Goal: Task Accomplishment & Management: Use online tool/utility

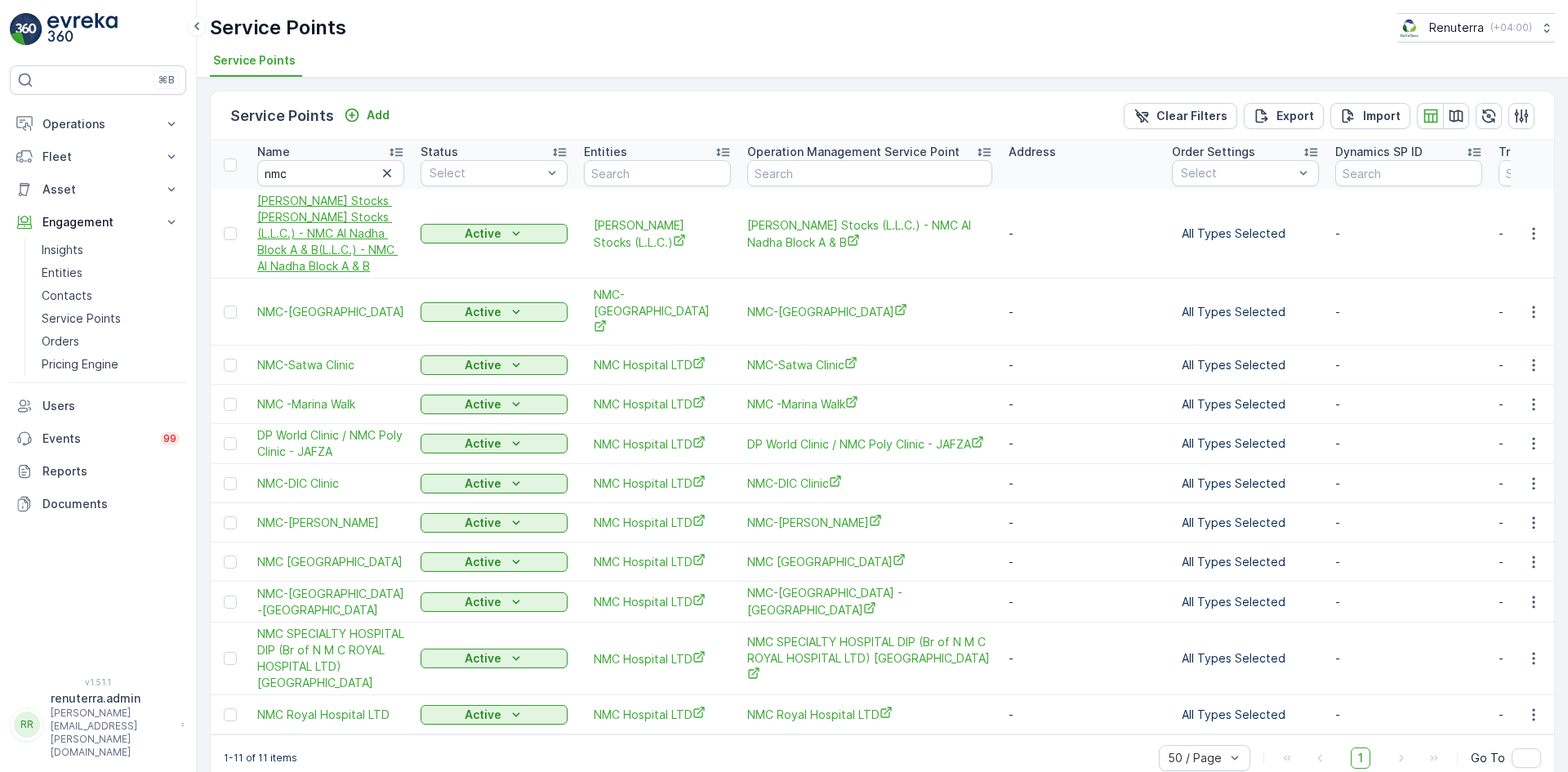
scroll to position [4, 0]
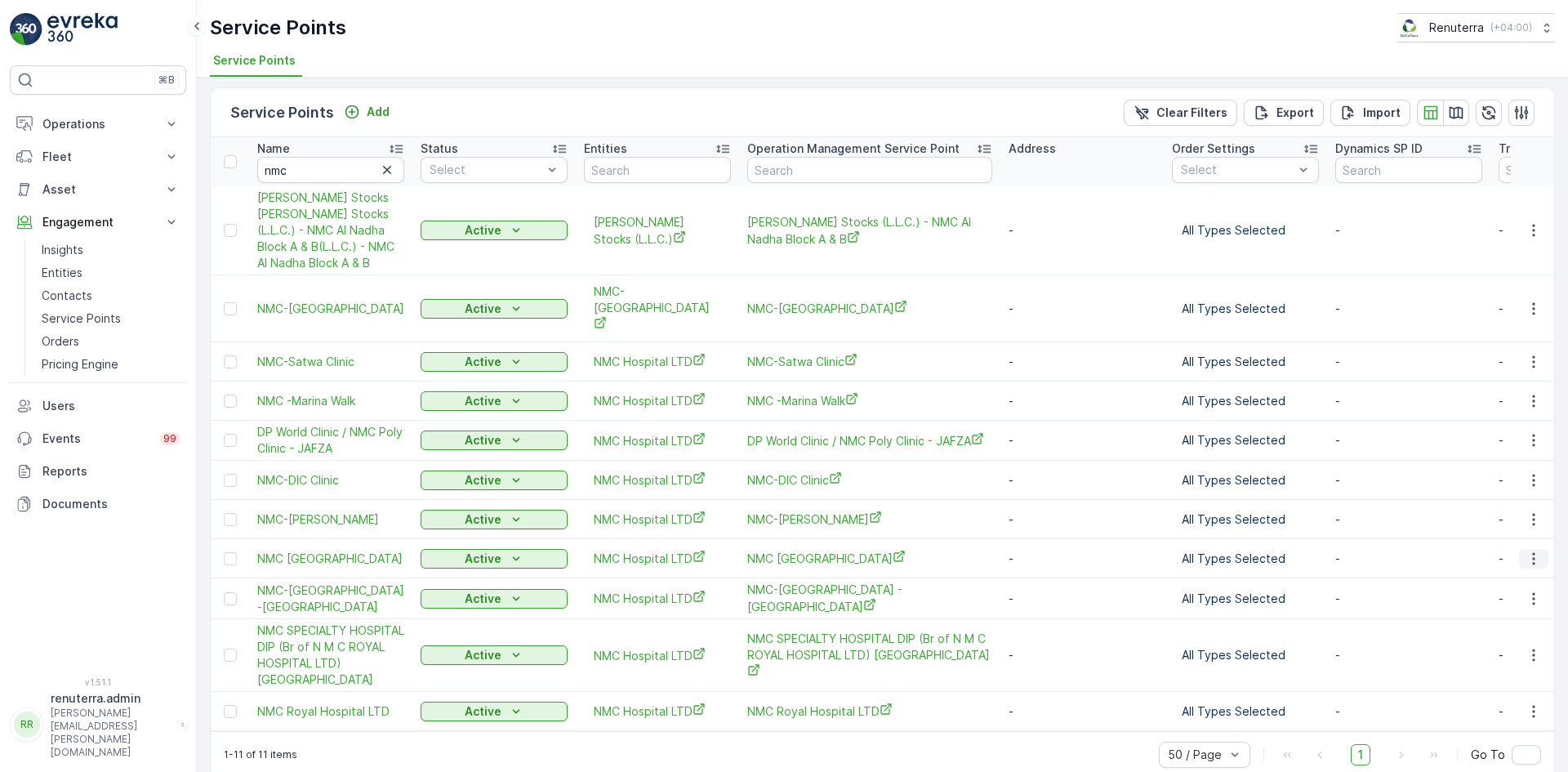
click at [1535, 550] on icon "button" at bounding box center [1533, 558] width 16 height 16
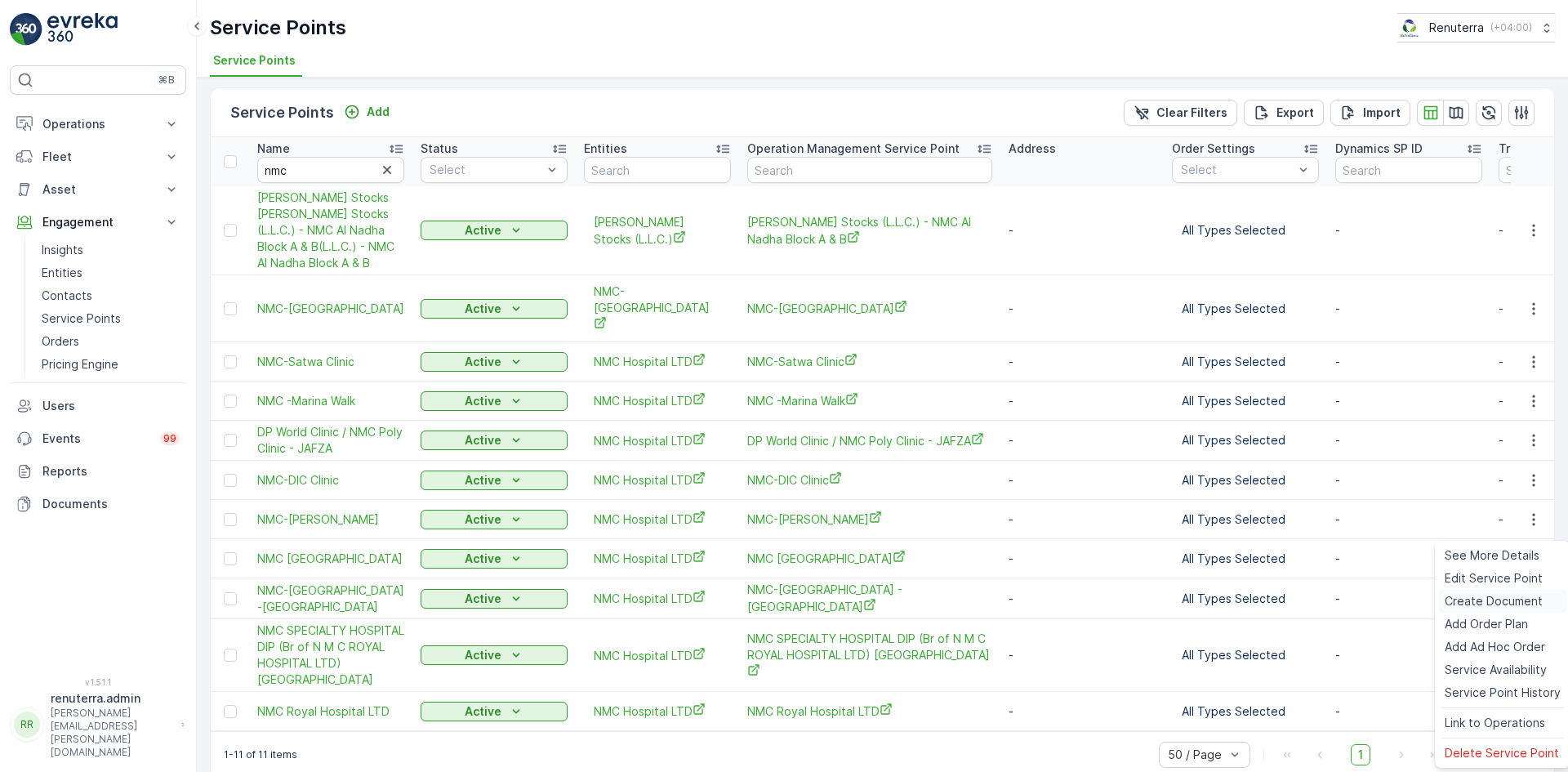
click at [1472, 595] on span "Create Document" at bounding box center [1493, 601] width 98 height 16
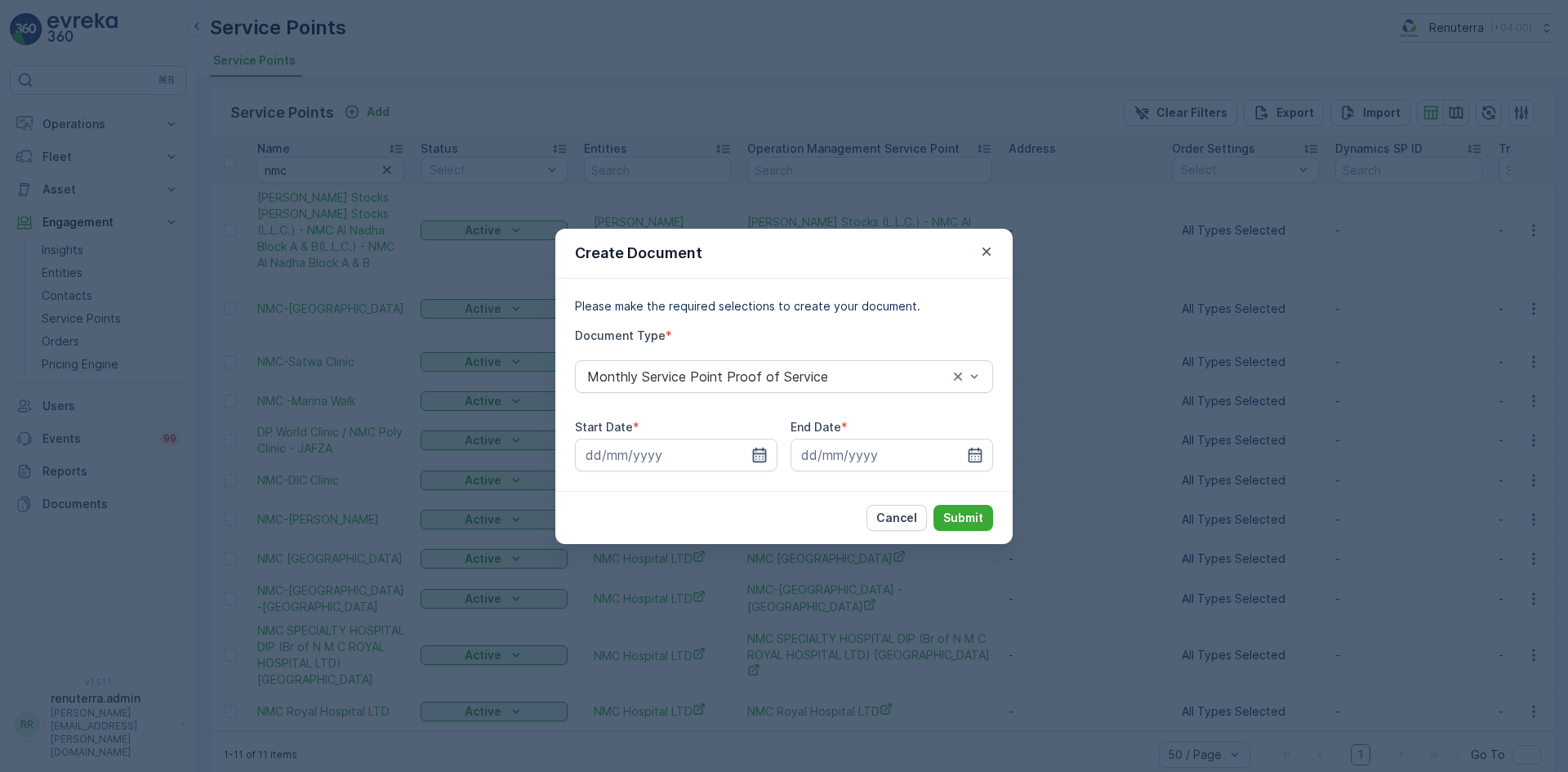
click at [758, 454] on icon "button" at bounding box center [759, 454] width 14 height 15
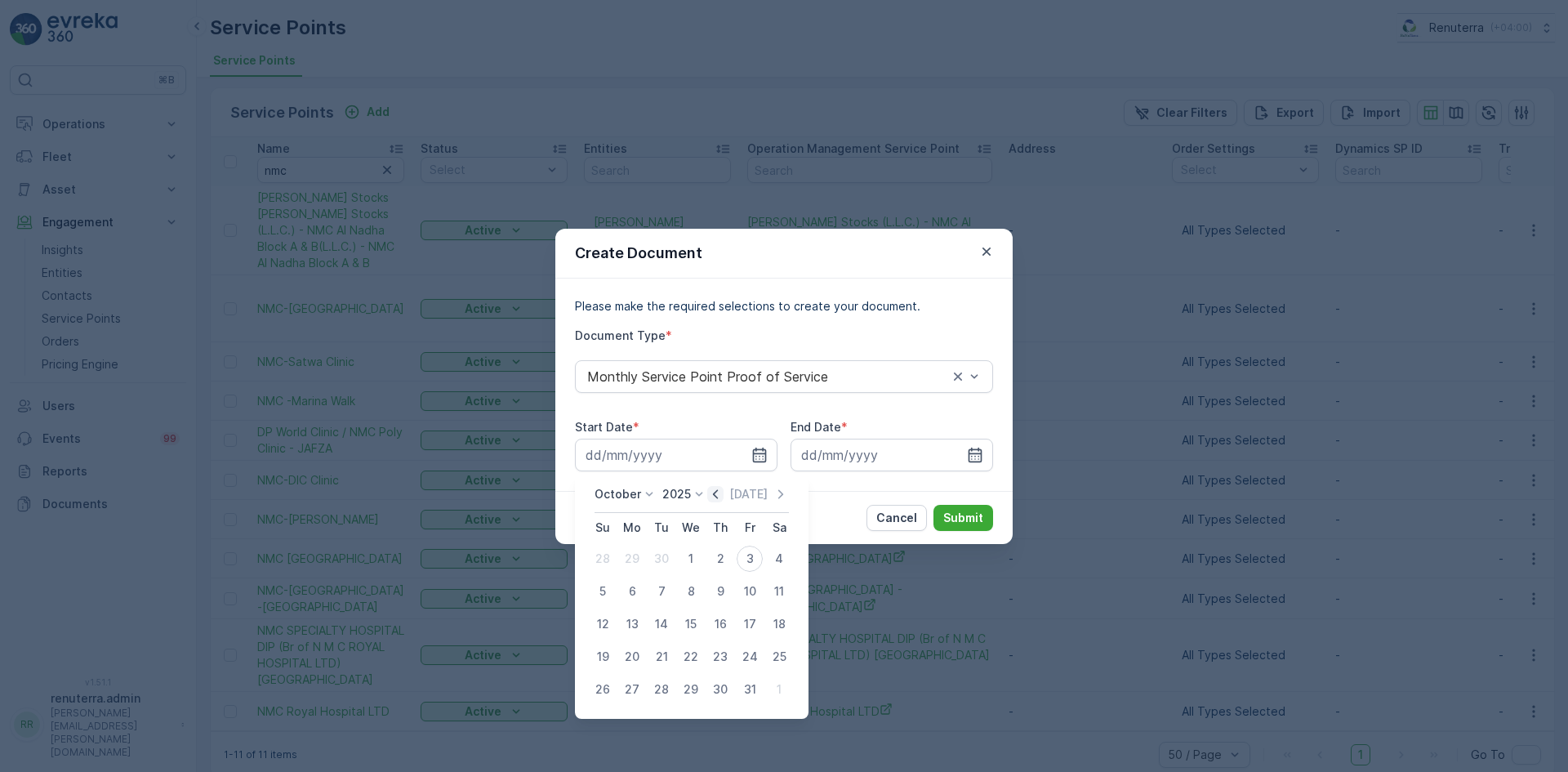
click at [724, 501] on icon "button" at bounding box center [716, 494] width 16 height 16
drag, startPoint x: 629, startPoint y: 554, endPoint x: 790, endPoint y: 548, distance: 161.1
click at [631, 554] on div "1" at bounding box center [632, 558] width 26 height 26
type input "[DATE]"
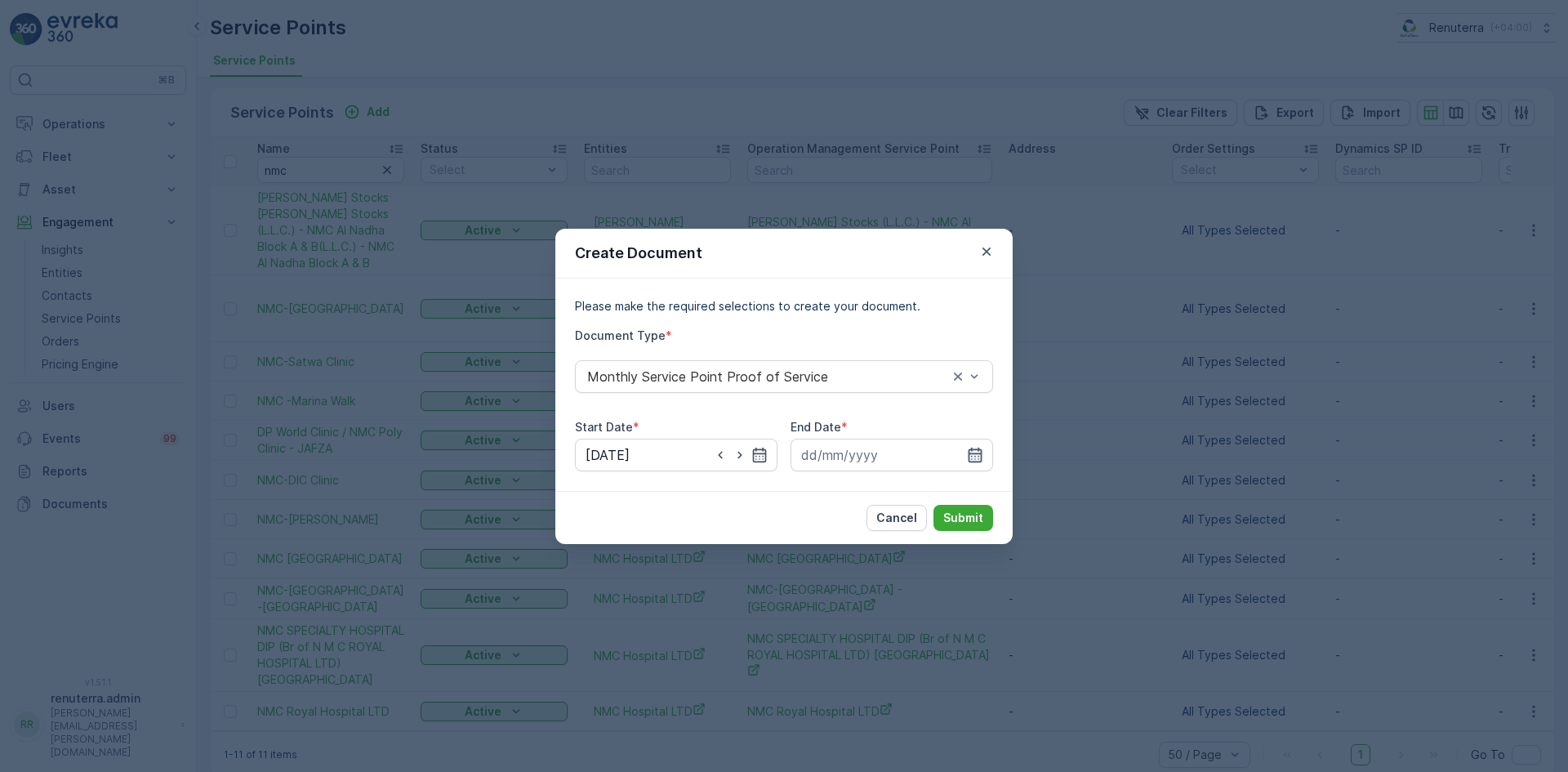
click at [971, 458] on icon "button" at bounding box center [975, 454] width 16 height 16
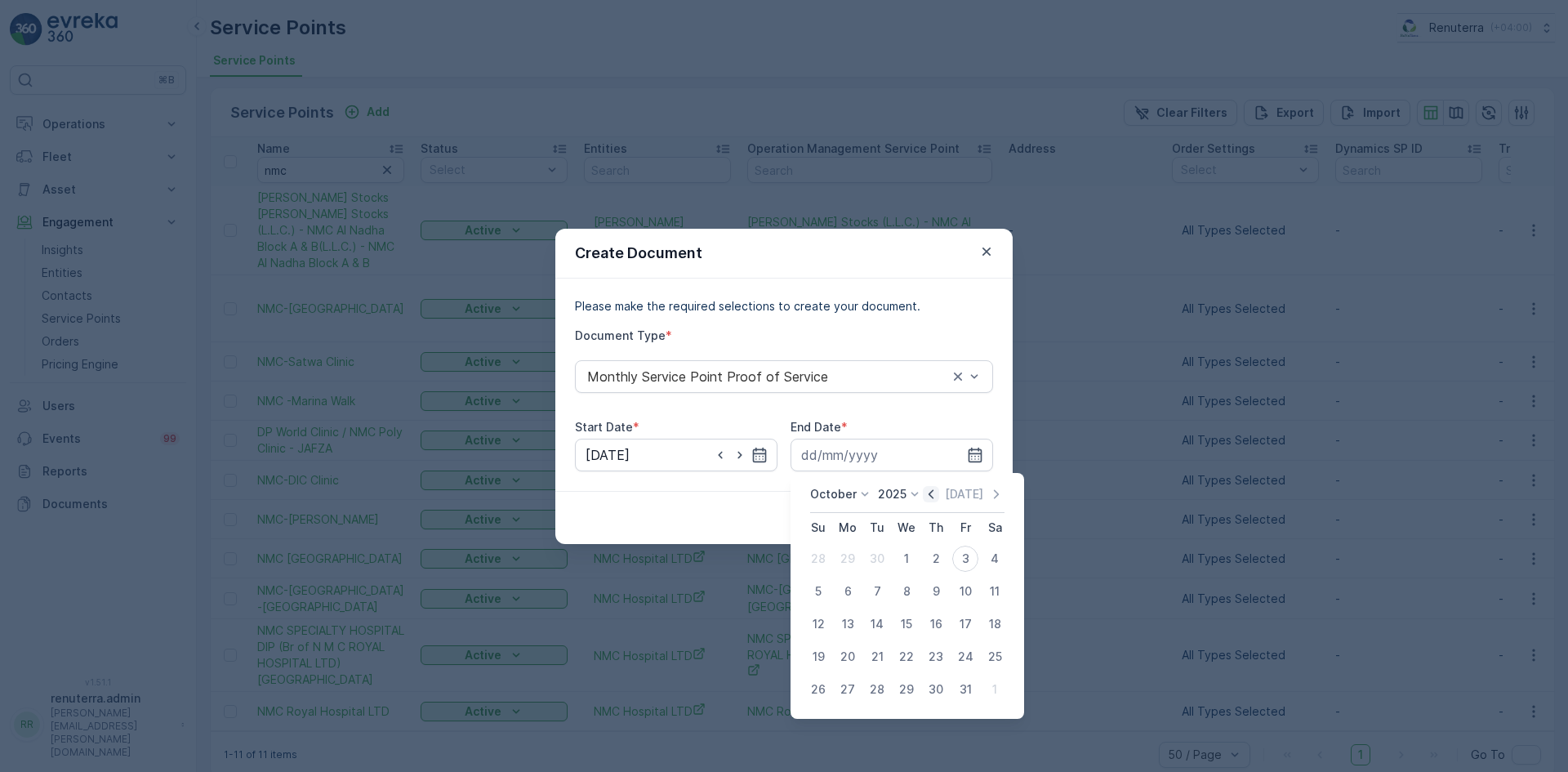
click at [937, 496] on icon "button" at bounding box center [931, 494] width 16 height 16
drag, startPoint x: 873, startPoint y: 695, endPoint x: 956, endPoint y: 589, distance: 134.6
click at [873, 693] on div "30" at bounding box center [877, 689] width 26 height 26
type input "[DATE]"
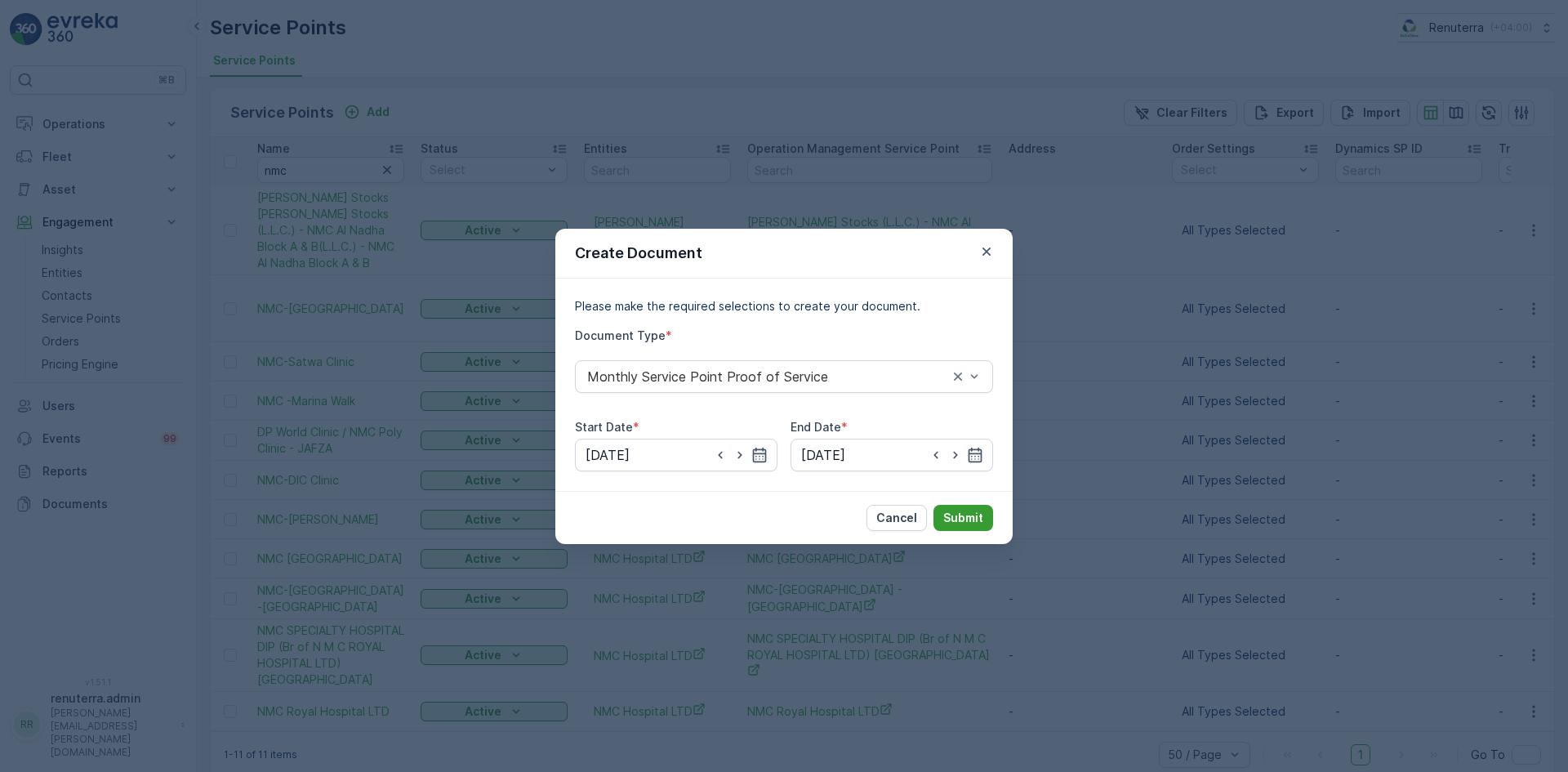
click at [973, 518] on p "Submit" at bounding box center [963, 517] width 40 height 16
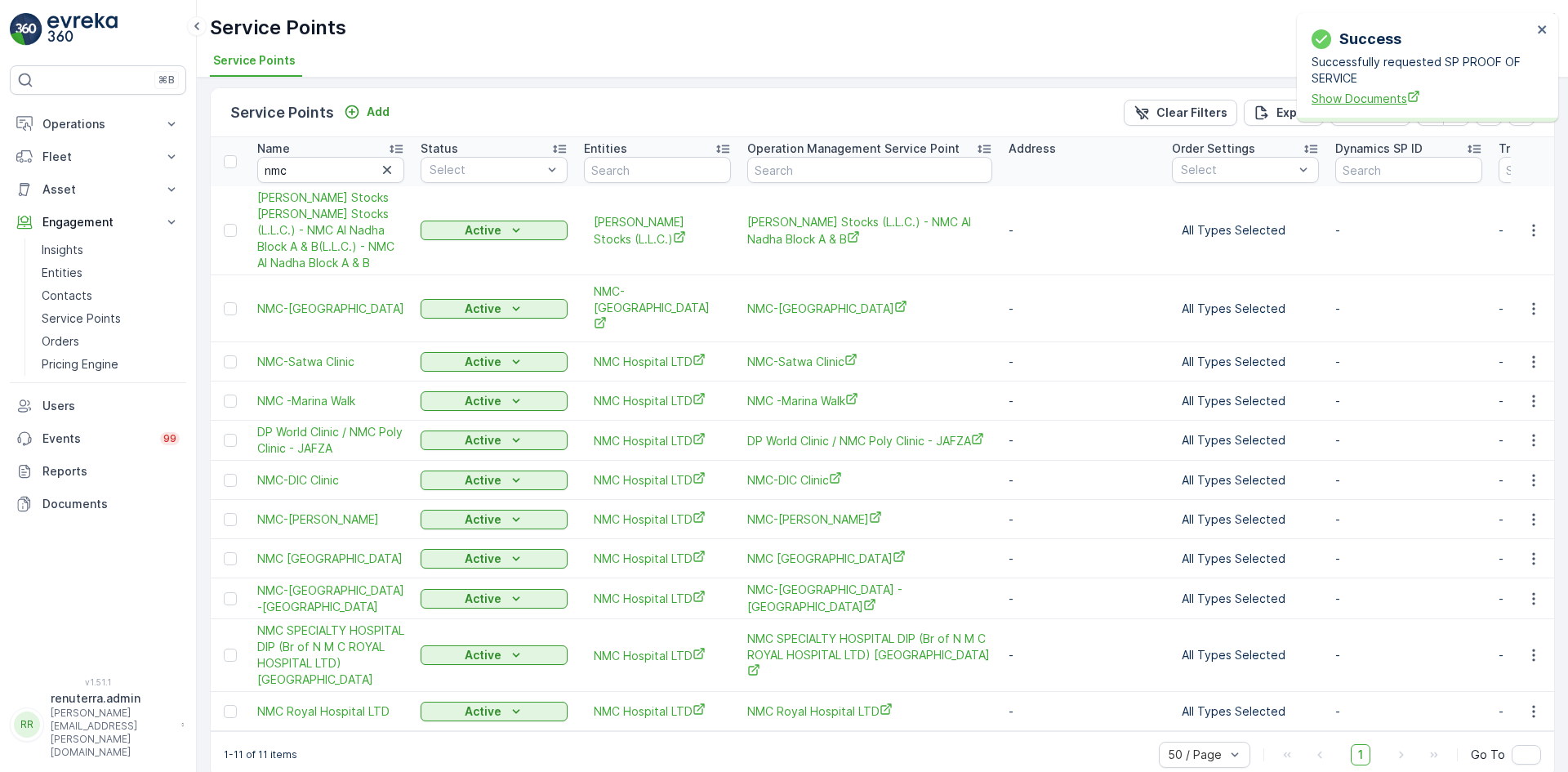
click at [1339, 92] on span "Show Documents" at bounding box center [1422, 98] width 221 height 17
drag, startPoint x: 1540, startPoint y: 331, endPoint x: 1538, endPoint y: 342, distance: 11.2
click at [1540, 352] on button "button" at bounding box center [1533, 361] width 29 height 19
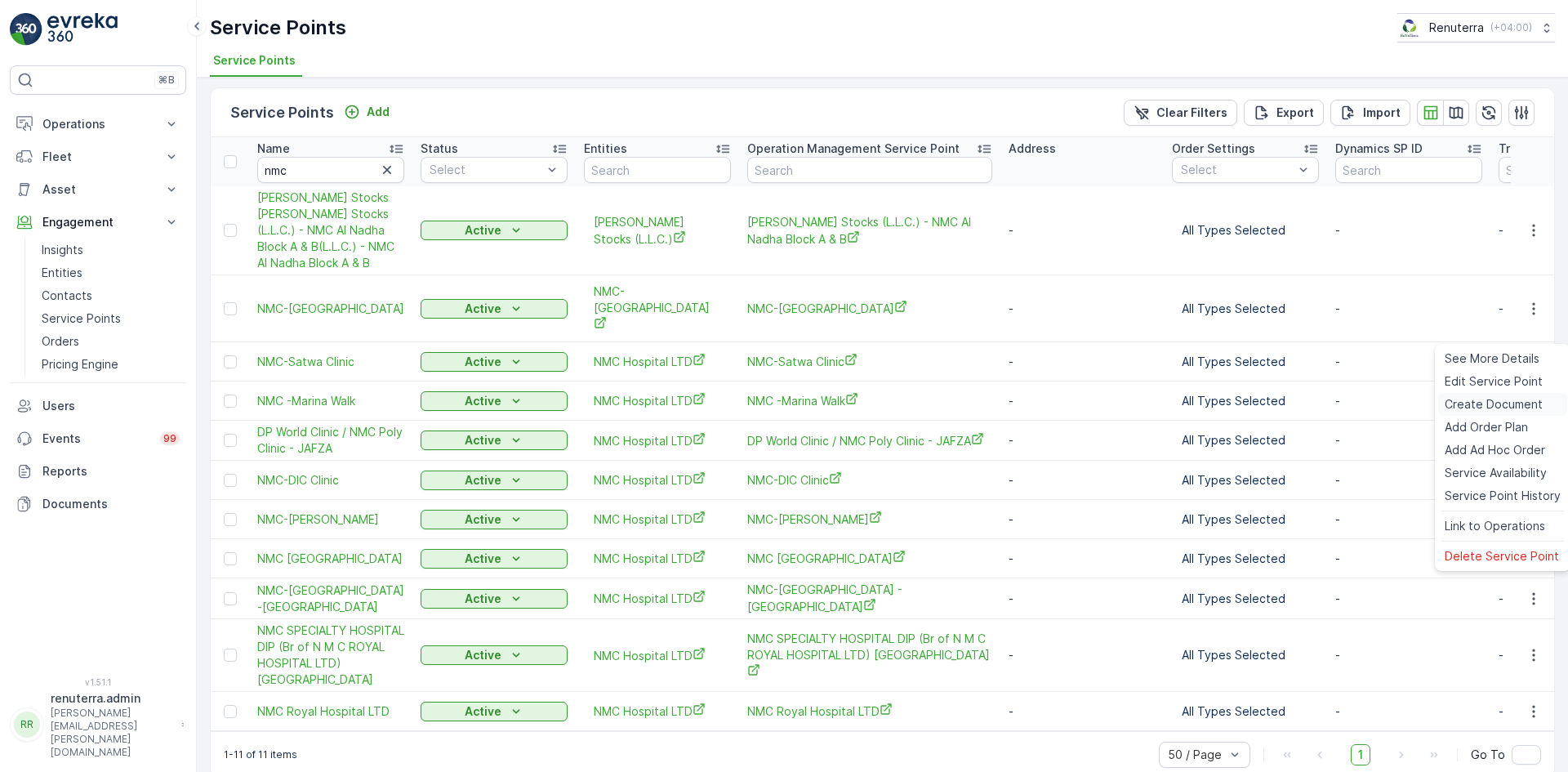
click at [1484, 405] on span "Create Document" at bounding box center [1493, 404] width 98 height 16
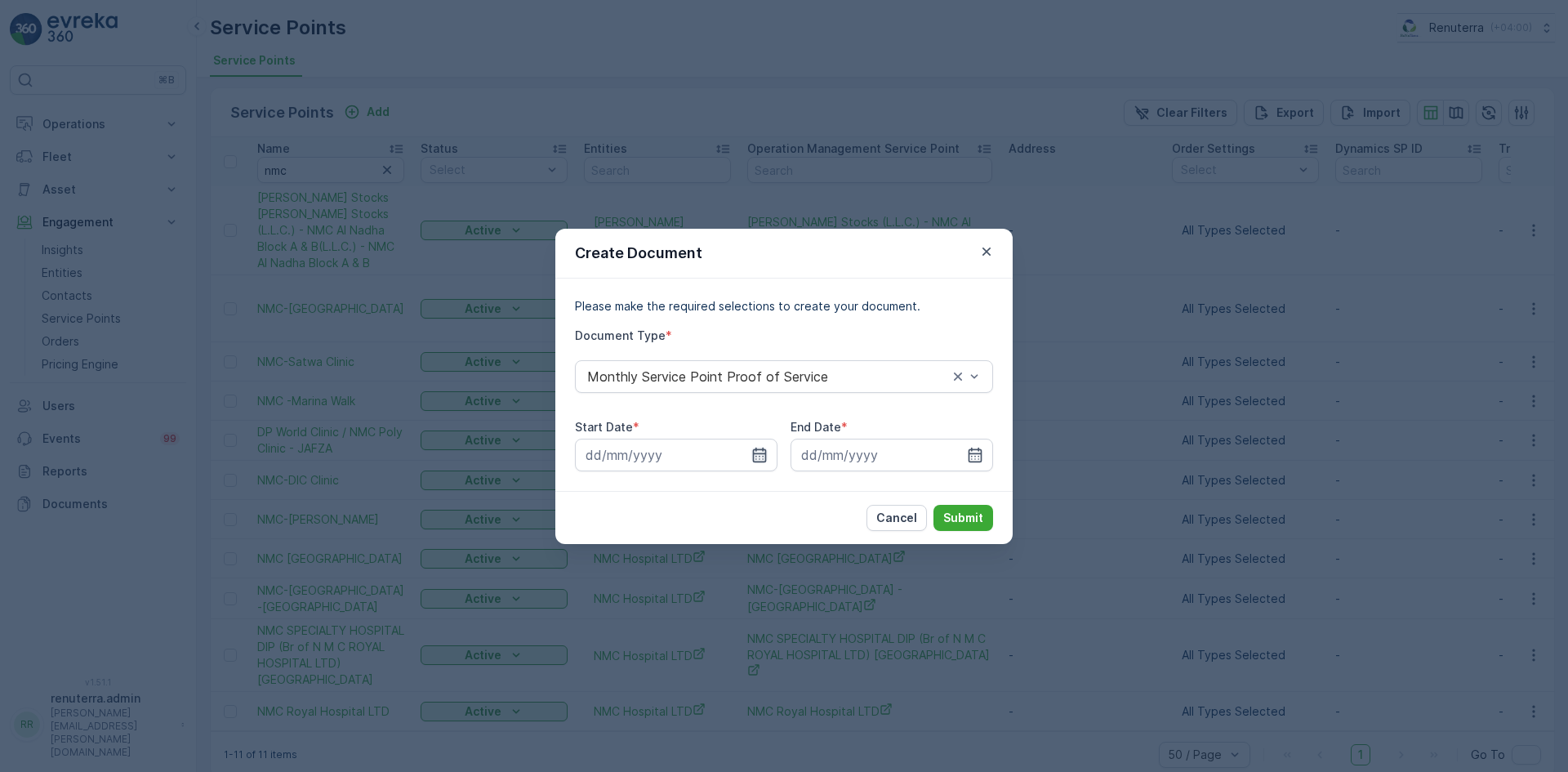
click at [758, 454] on icon "button" at bounding box center [759, 454] width 16 height 16
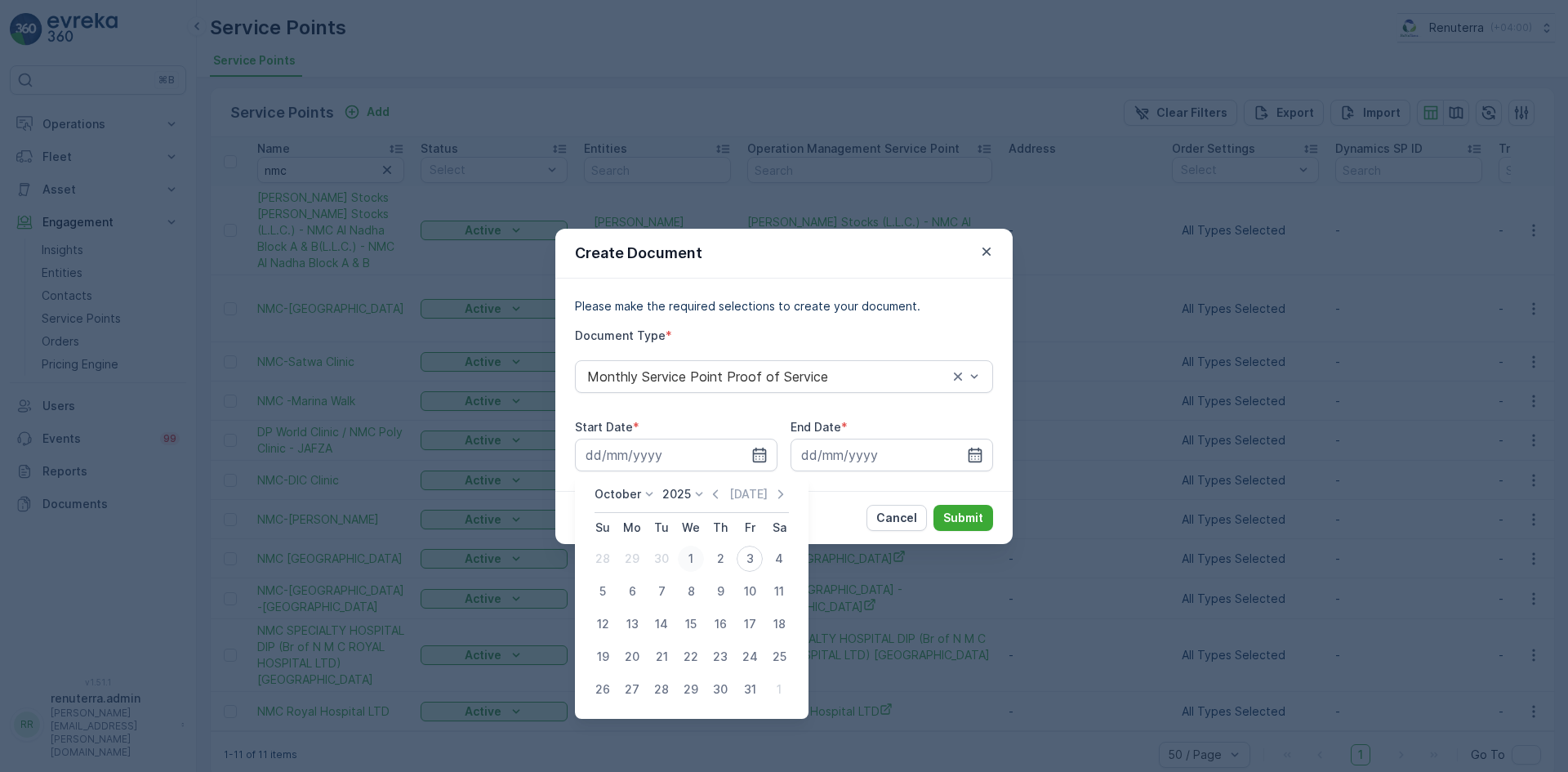
click at [691, 558] on div "1" at bounding box center [691, 558] width 26 height 26
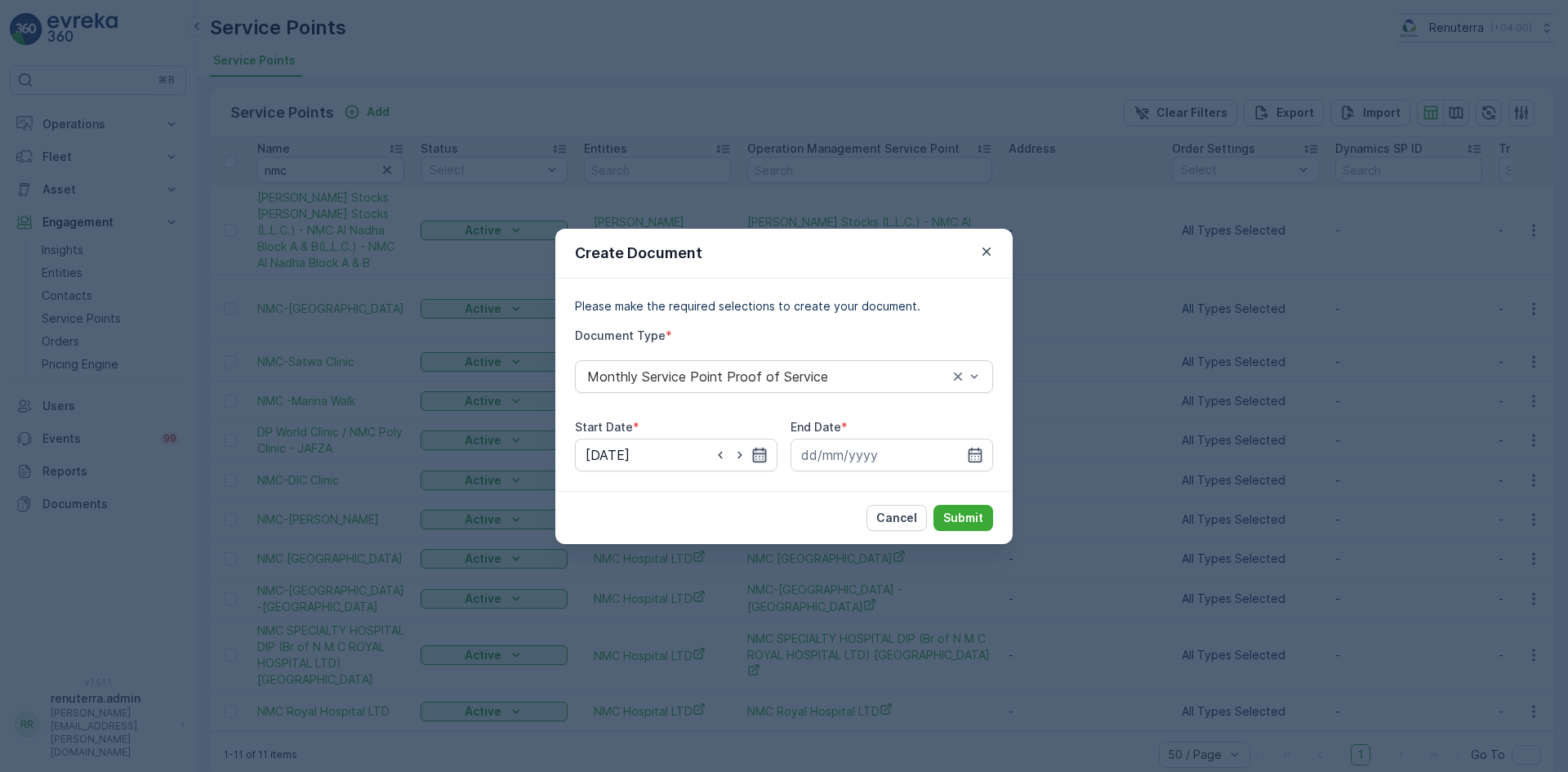
click at [764, 453] on icon "button" at bounding box center [759, 454] width 14 height 15
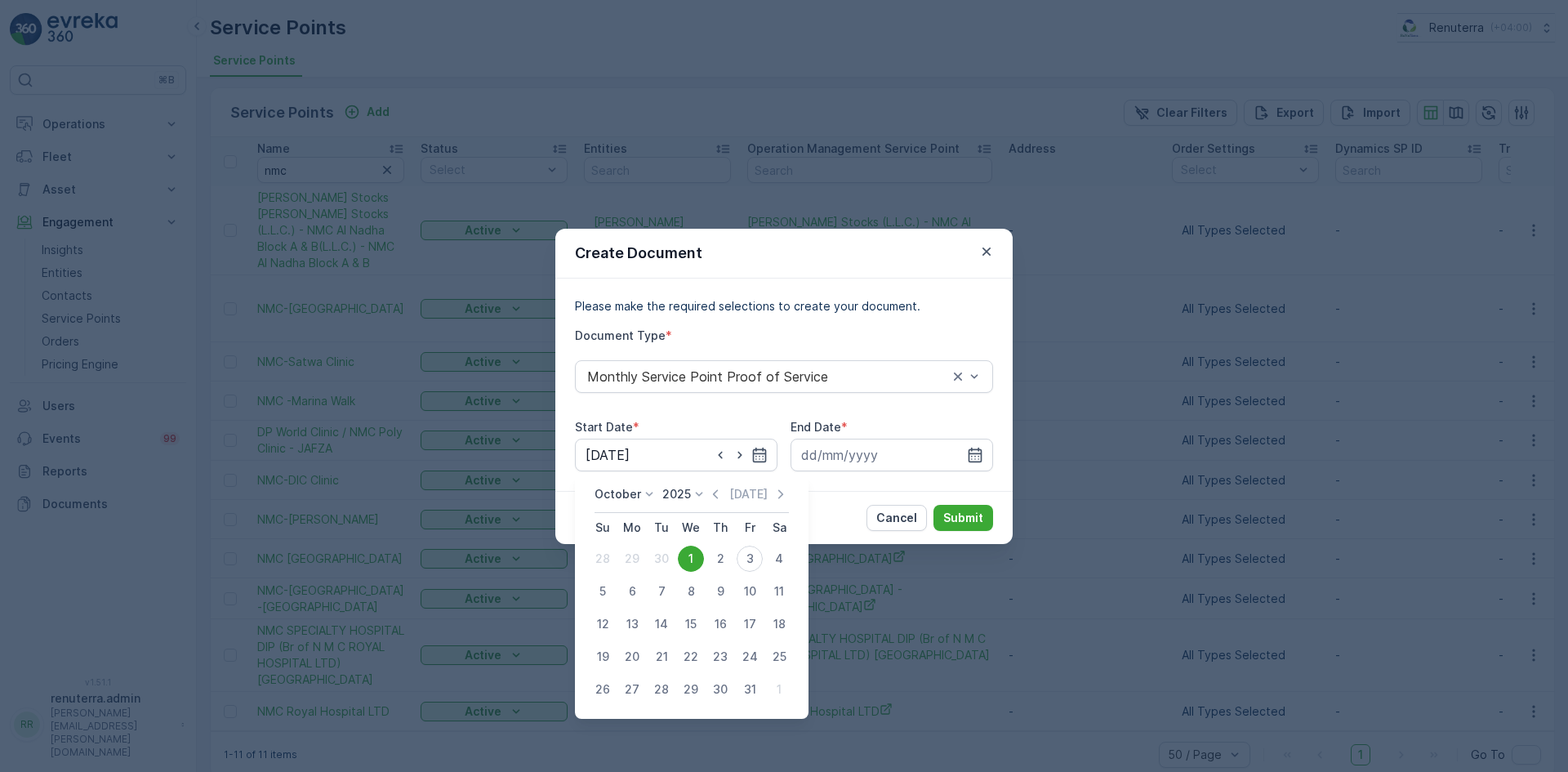
click at [718, 494] on icon "button" at bounding box center [715, 494] width 5 height 9
click at [638, 555] on div "1" at bounding box center [632, 558] width 26 height 26
type input "[DATE]"
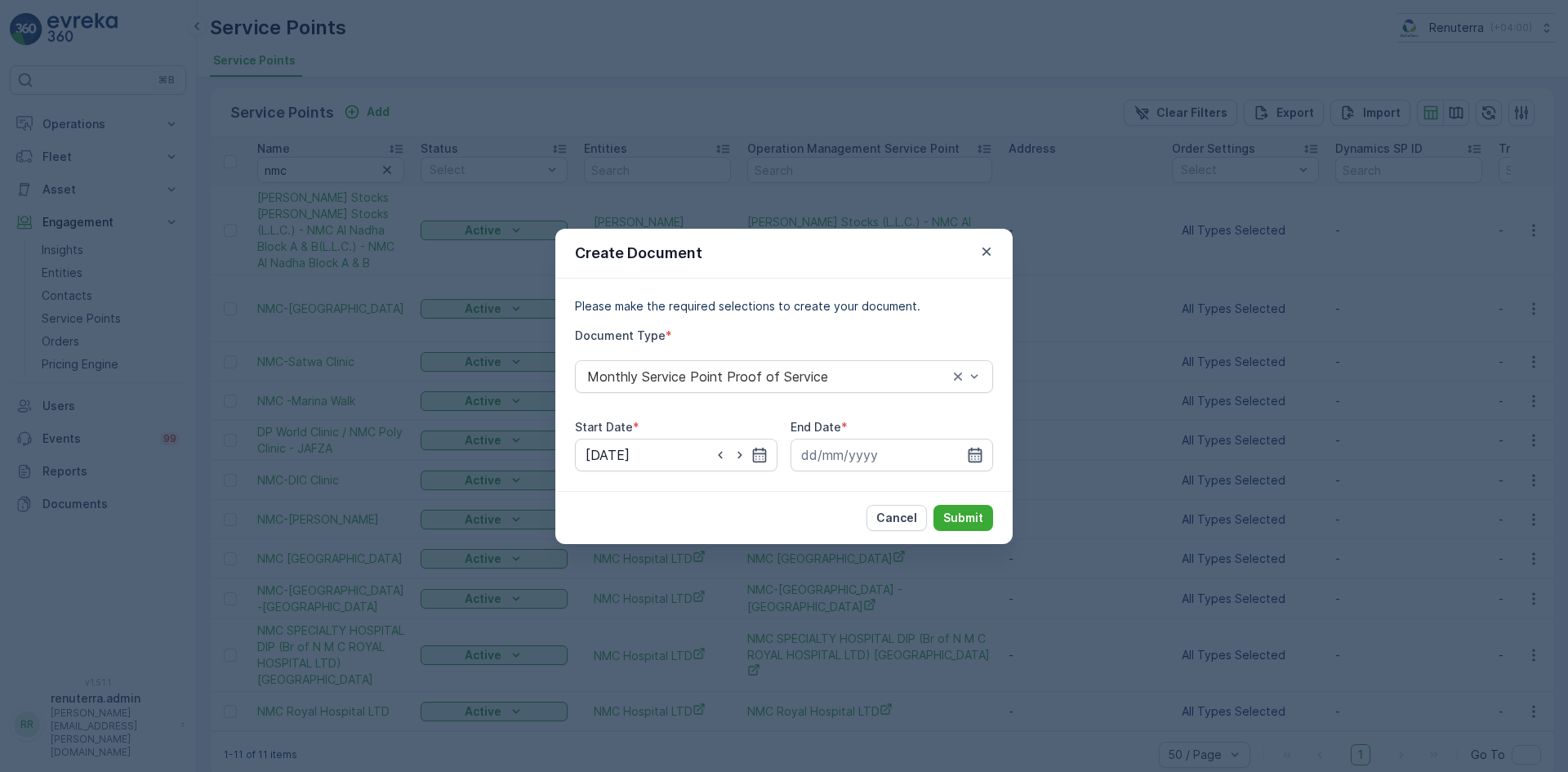
click at [974, 454] on icon "button" at bounding box center [975, 454] width 16 height 16
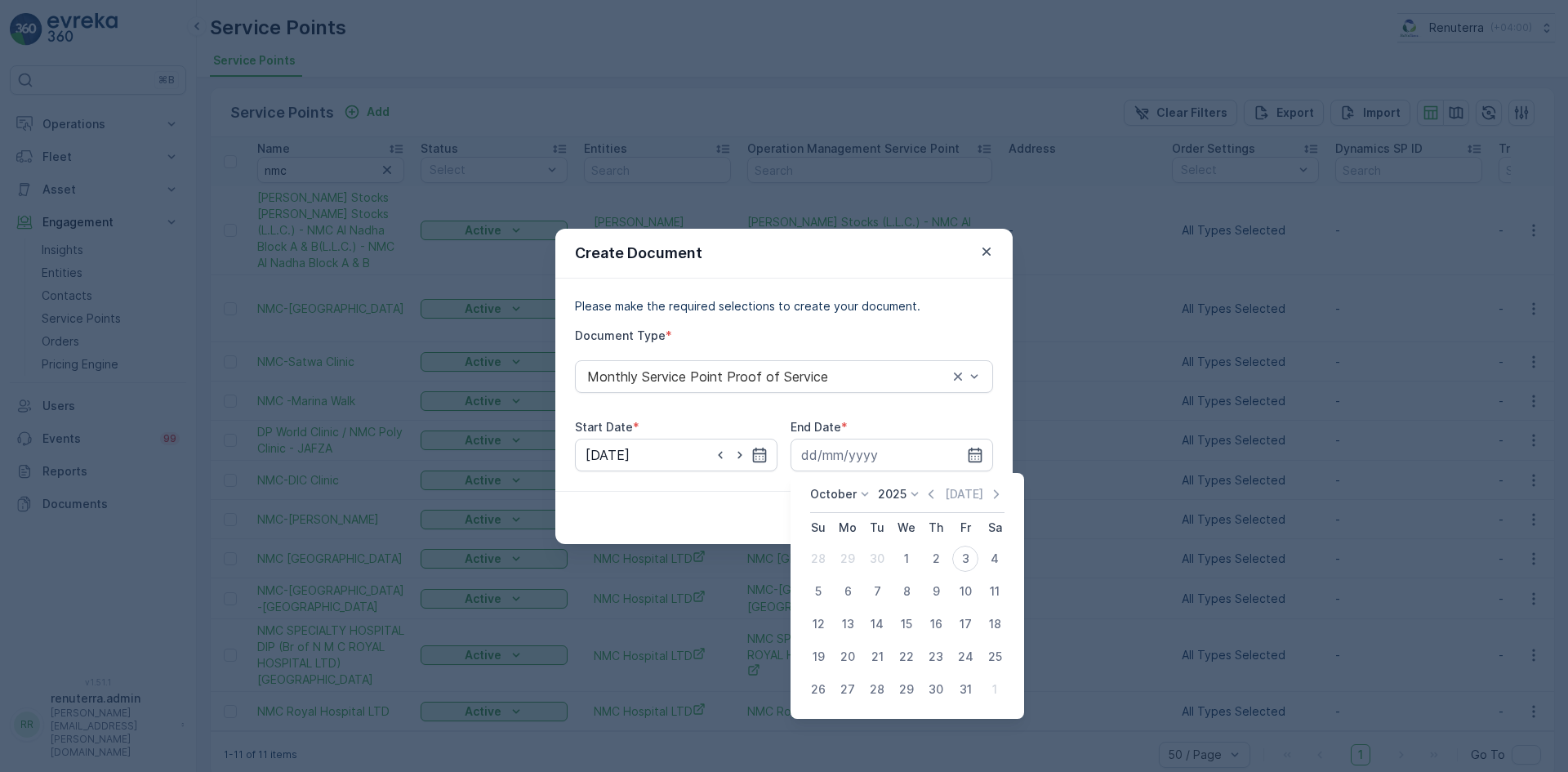
drag, startPoint x: 935, startPoint y: 491, endPoint x: 926, endPoint y: 498, distance: 11.4
click at [928, 496] on icon "button" at bounding box center [931, 494] width 16 height 16
click at [876, 694] on div "30" at bounding box center [877, 689] width 26 height 26
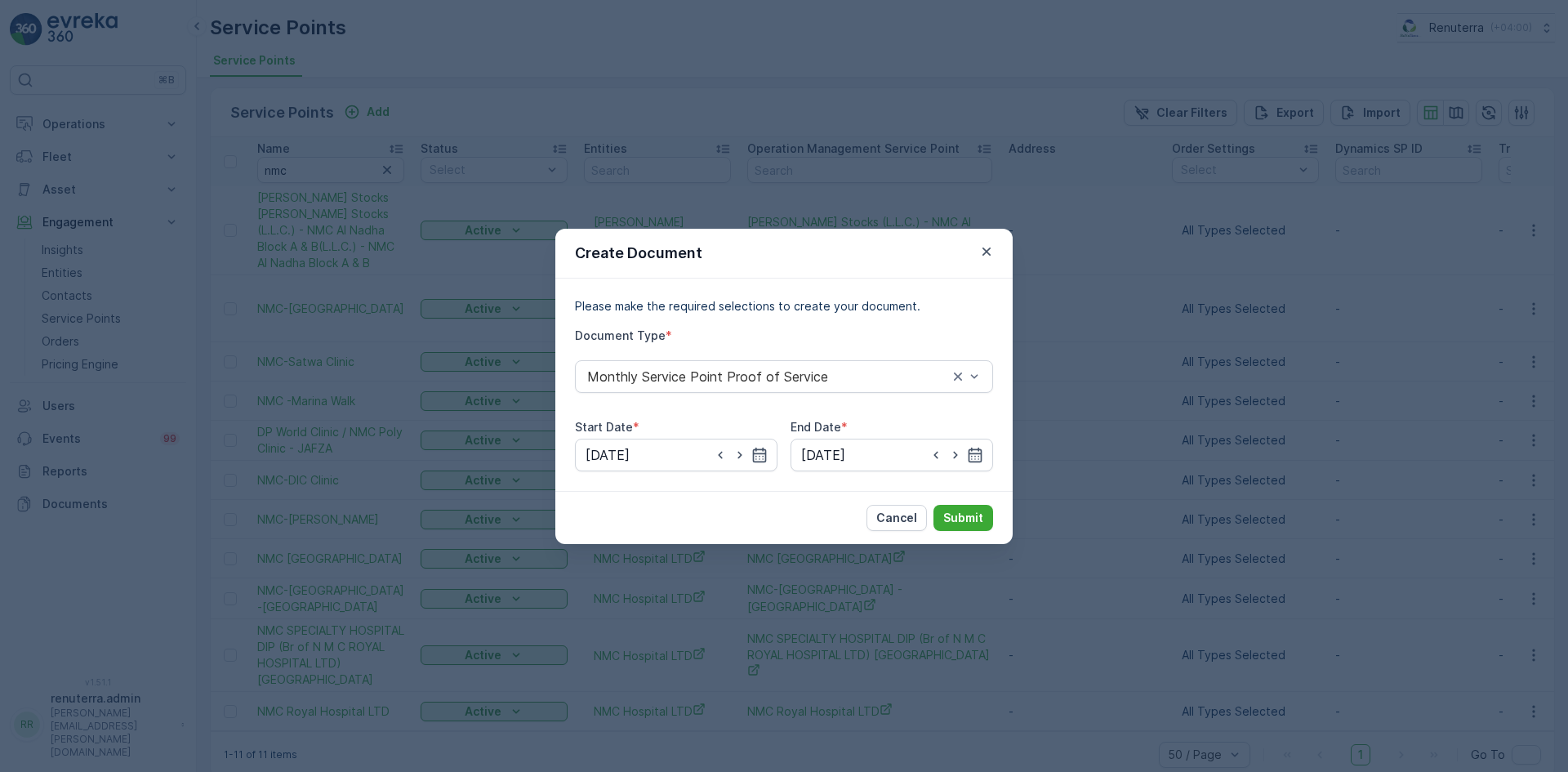
type input "[DATE]"
click at [976, 509] on p "Submit" at bounding box center [963, 517] width 40 height 16
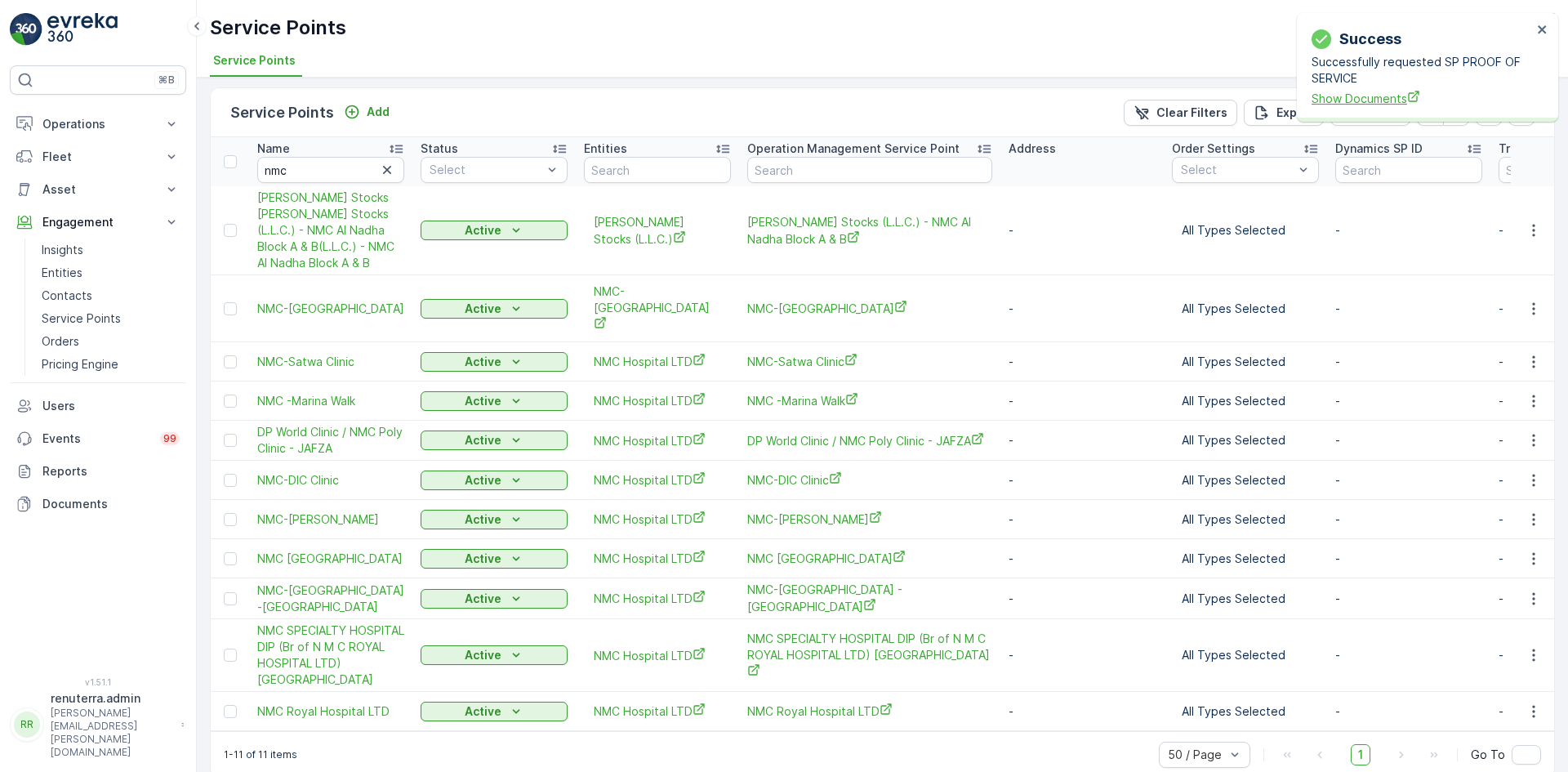
click at [1364, 97] on div "Successfully requested SP PROOF OF SERVICE Show Documents" at bounding box center [1422, 80] width 221 height 53
click at [1364, 97] on span "Show Documents" at bounding box center [1422, 98] width 221 height 17
click at [1530, 432] on icon "button" at bounding box center [1533, 440] width 16 height 16
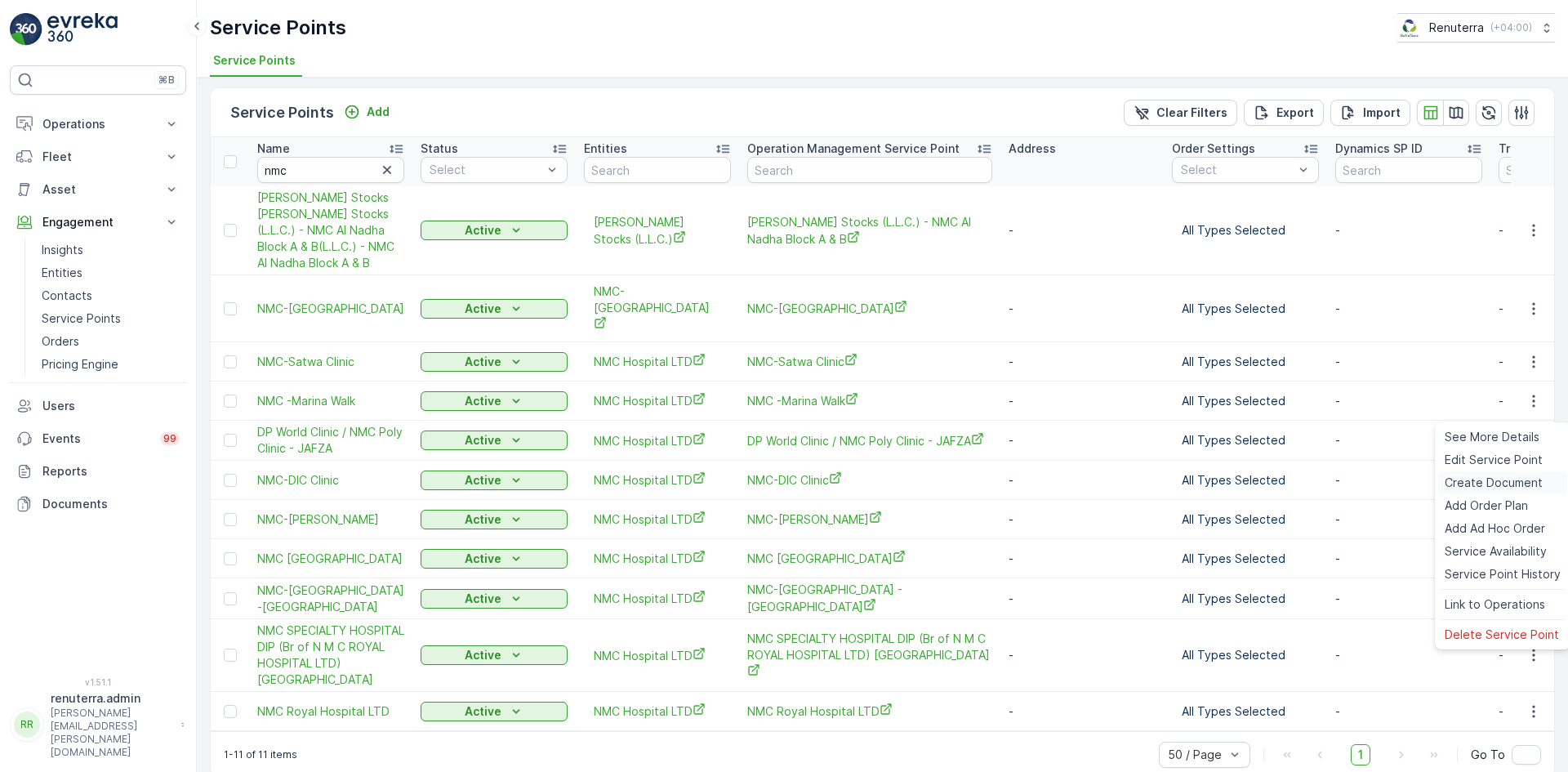
click at [1479, 476] on span "Create Document" at bounding box center [1493, 483] width 98 height 16
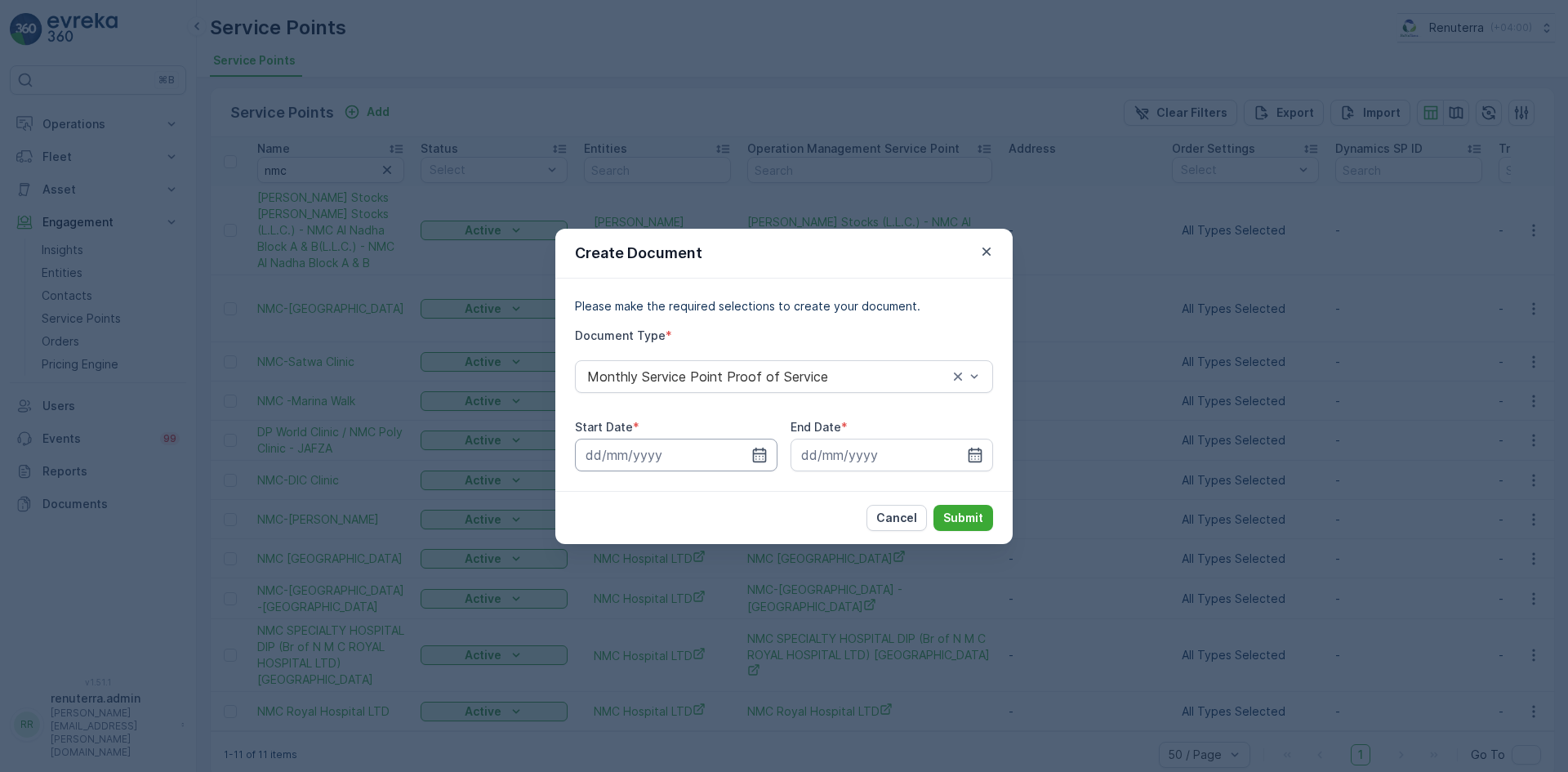
click at [743, 454] on input at bounding box center [676, 455] width 203 height 33
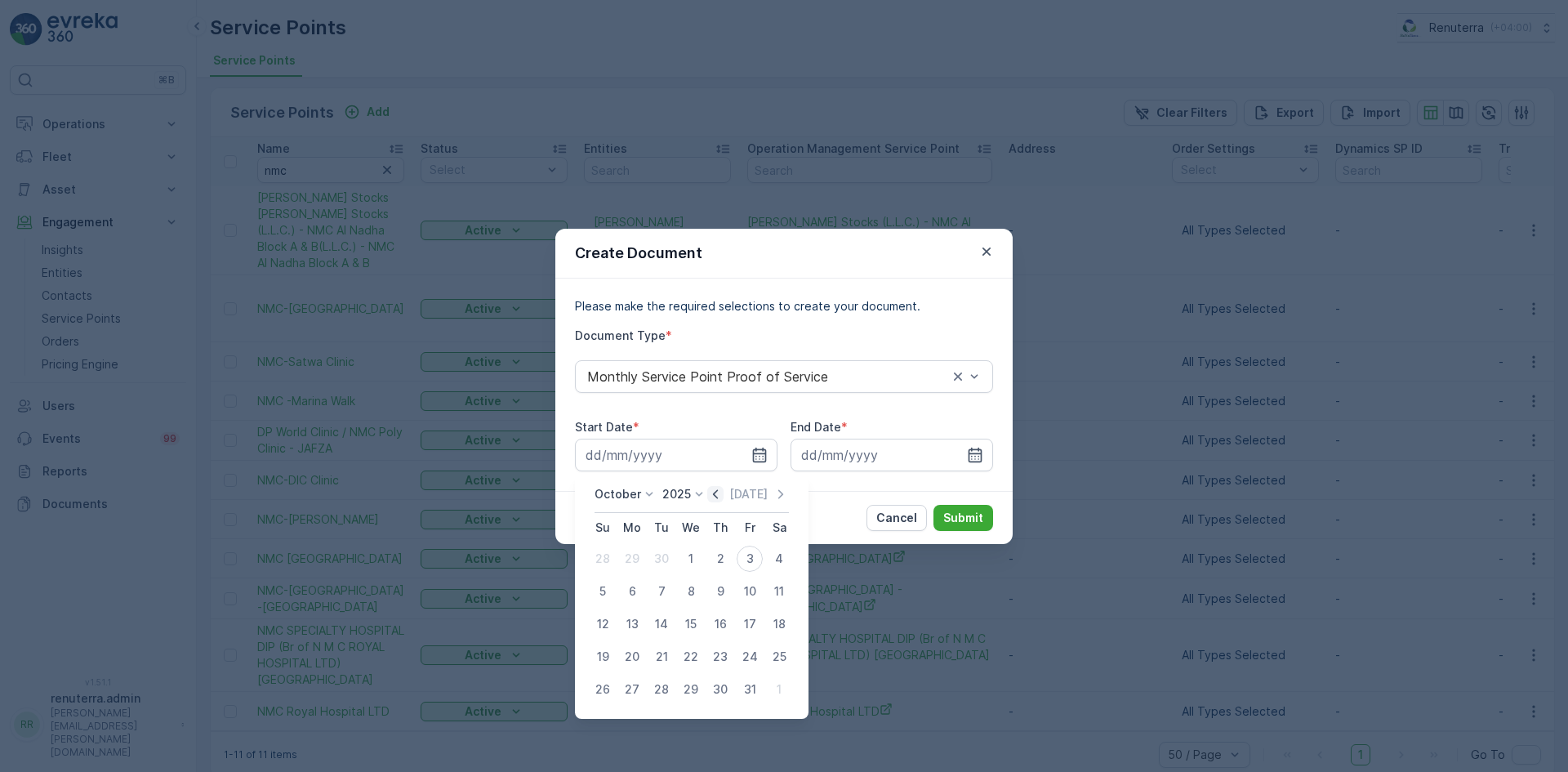
click at [720, 499] on icon "button" at bounding box center [716, 494] width 16 height 16
click at [633, 563] on div "1" at bounding box center [632, 558] width 26 height 26
type input "[DATE]"
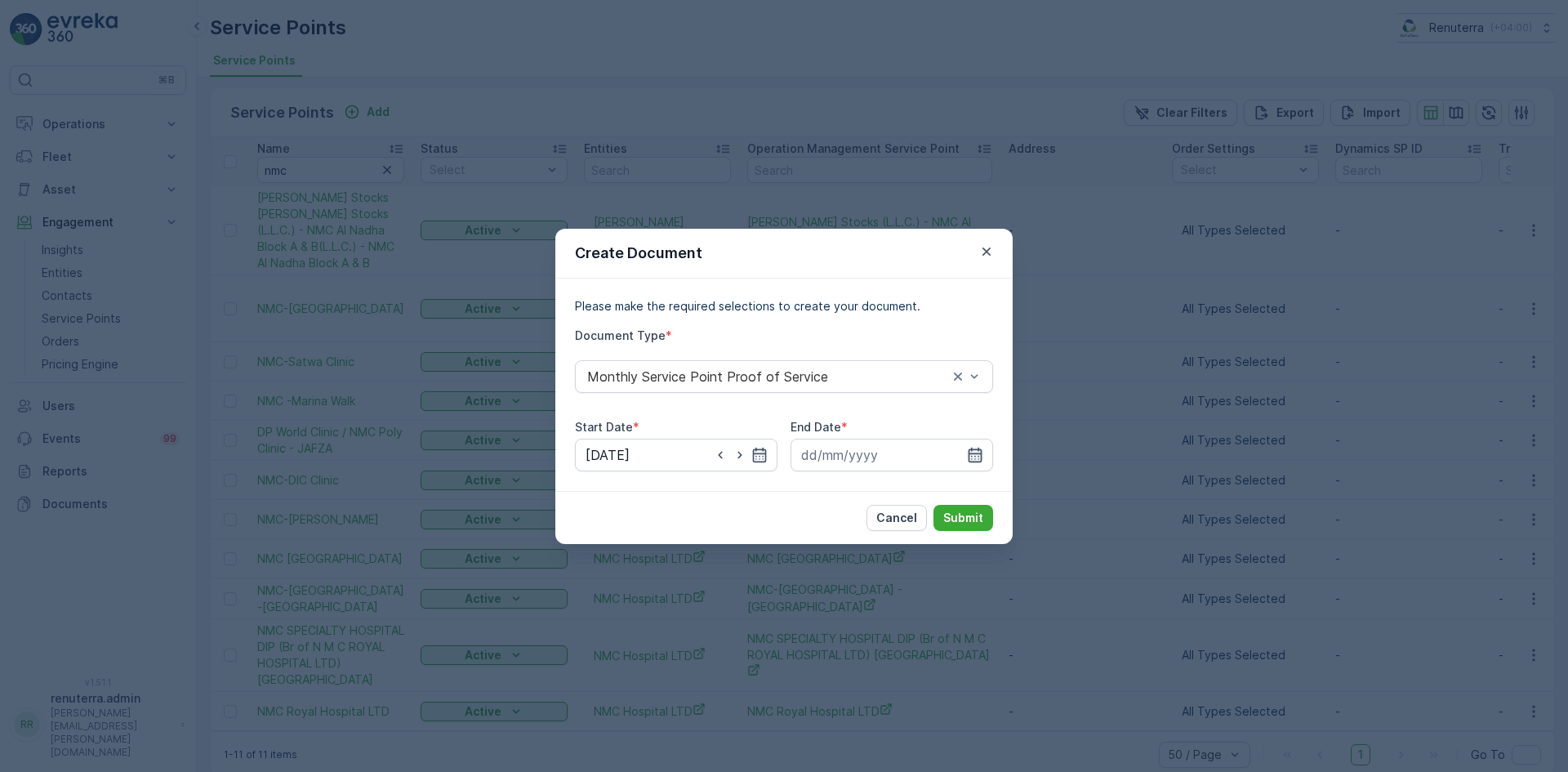
click at [976, 448] on icon "button" at bounding box center [975, 454] width 14 height 15
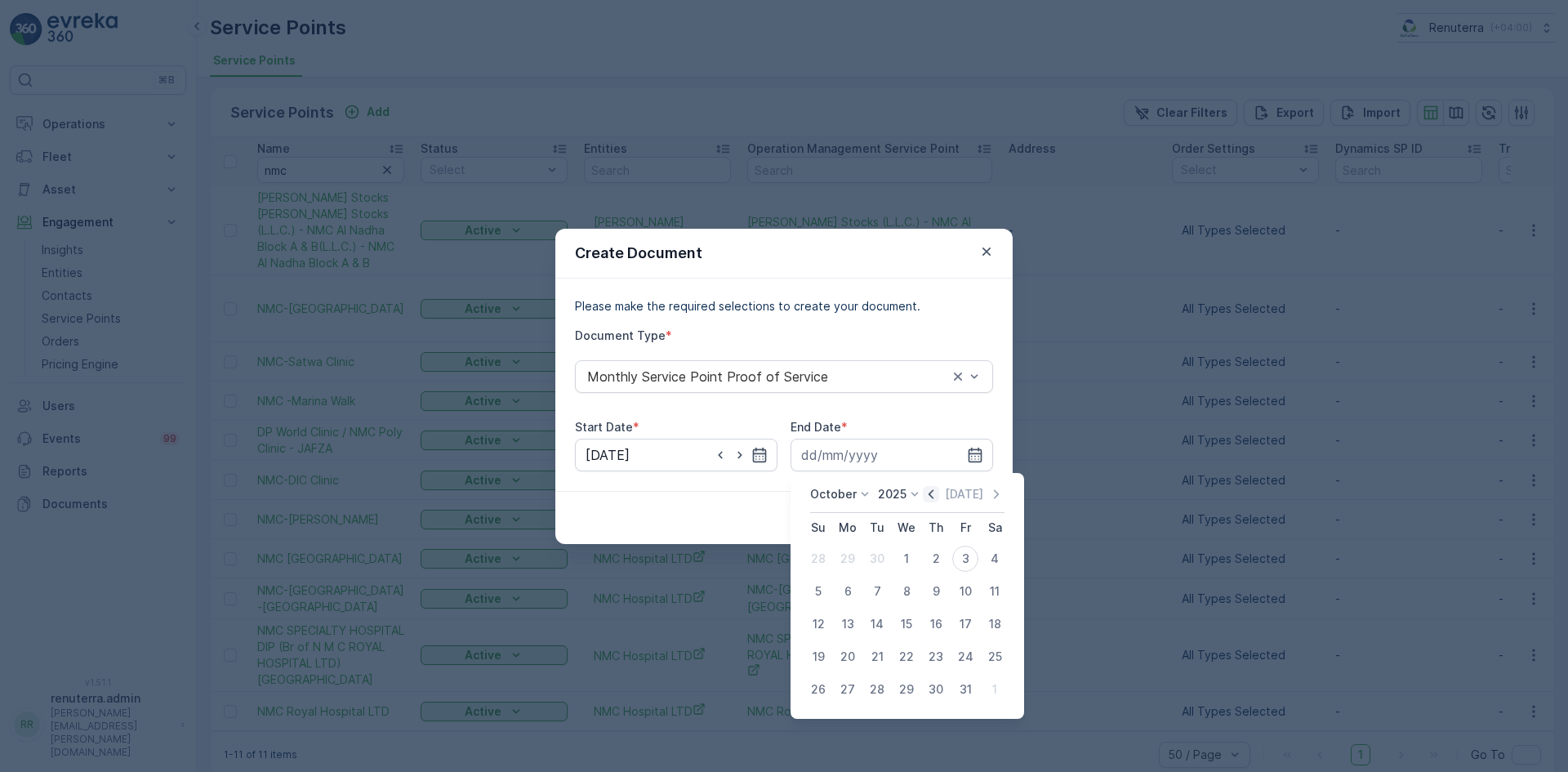
click at [937, 493] on icon "button" at bounding box center [931, 494] width 16 height 16
drag, startPoint x: 878, startPoint y: 693, endPoint x: 988, endPoint y: 612, distance: 136.6
click at [884, 694] on div "30" at bounding box center [877, 689] width 26 height 26
type input "[DATE]"
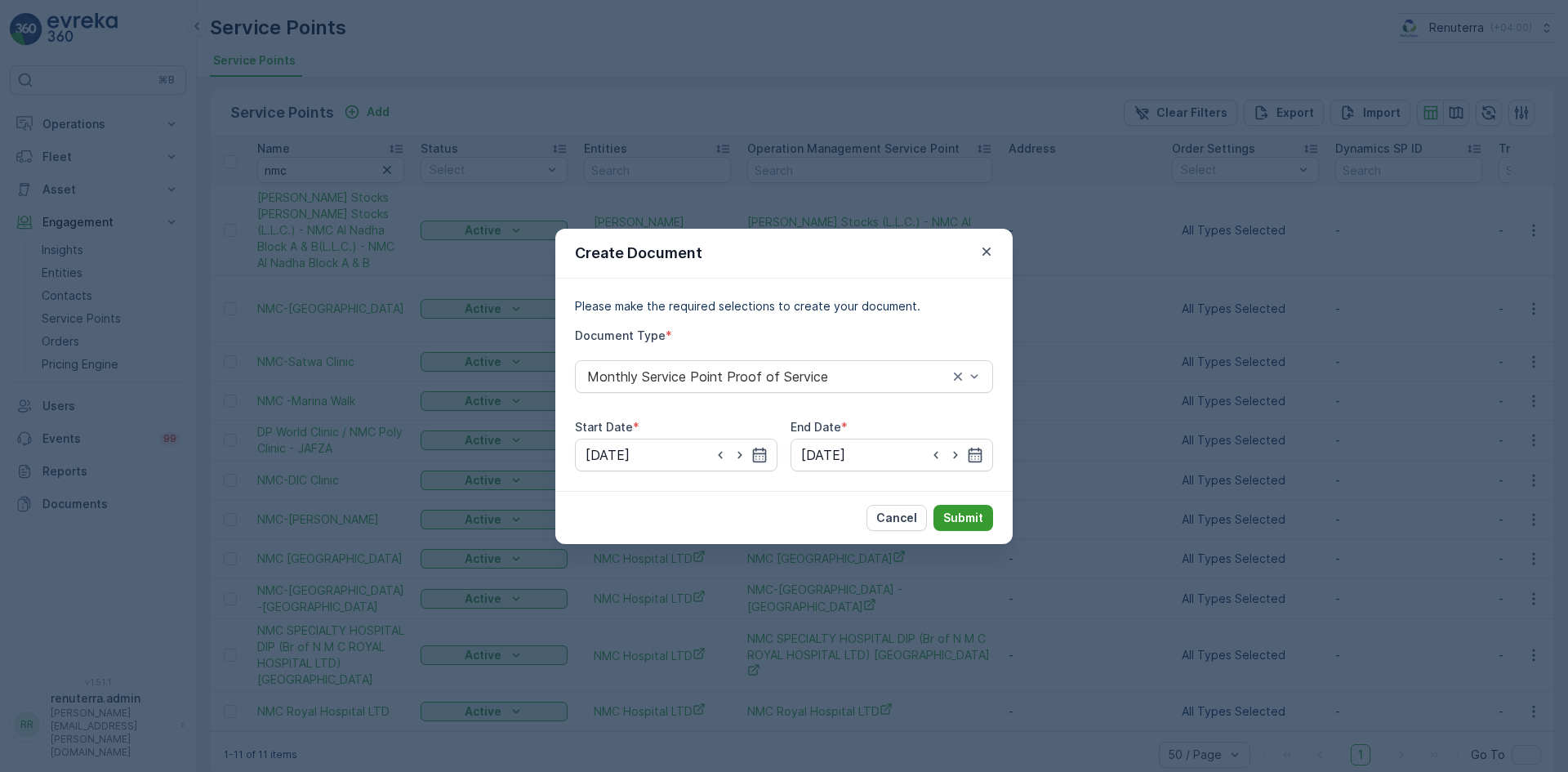
click at [966, 520] on p "Submit" at bounding box center [963, 517] width 40 height 16
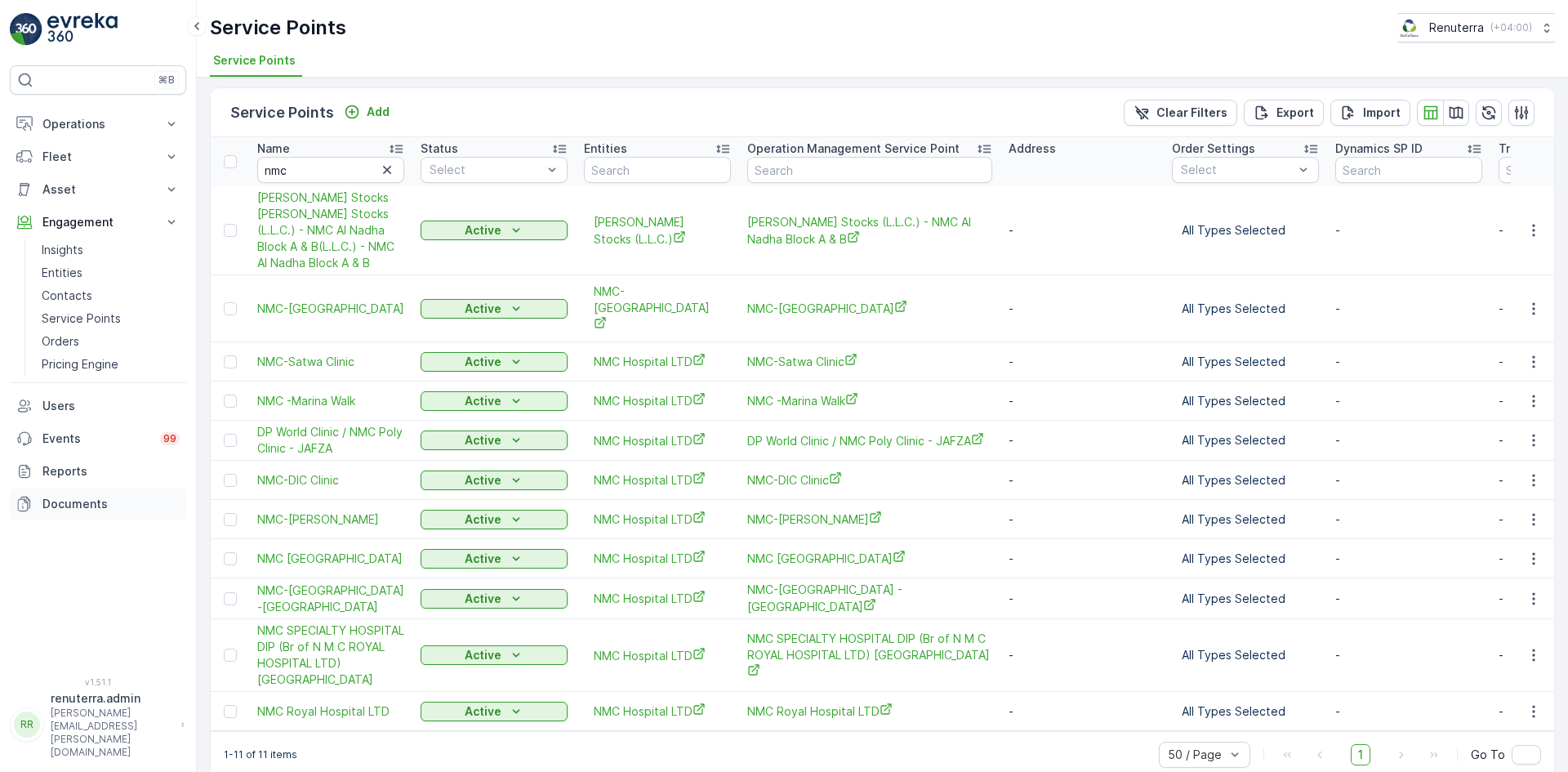
click at [91, 492] on link "Documents" at bounding box center [98, 504] width 176 height 33
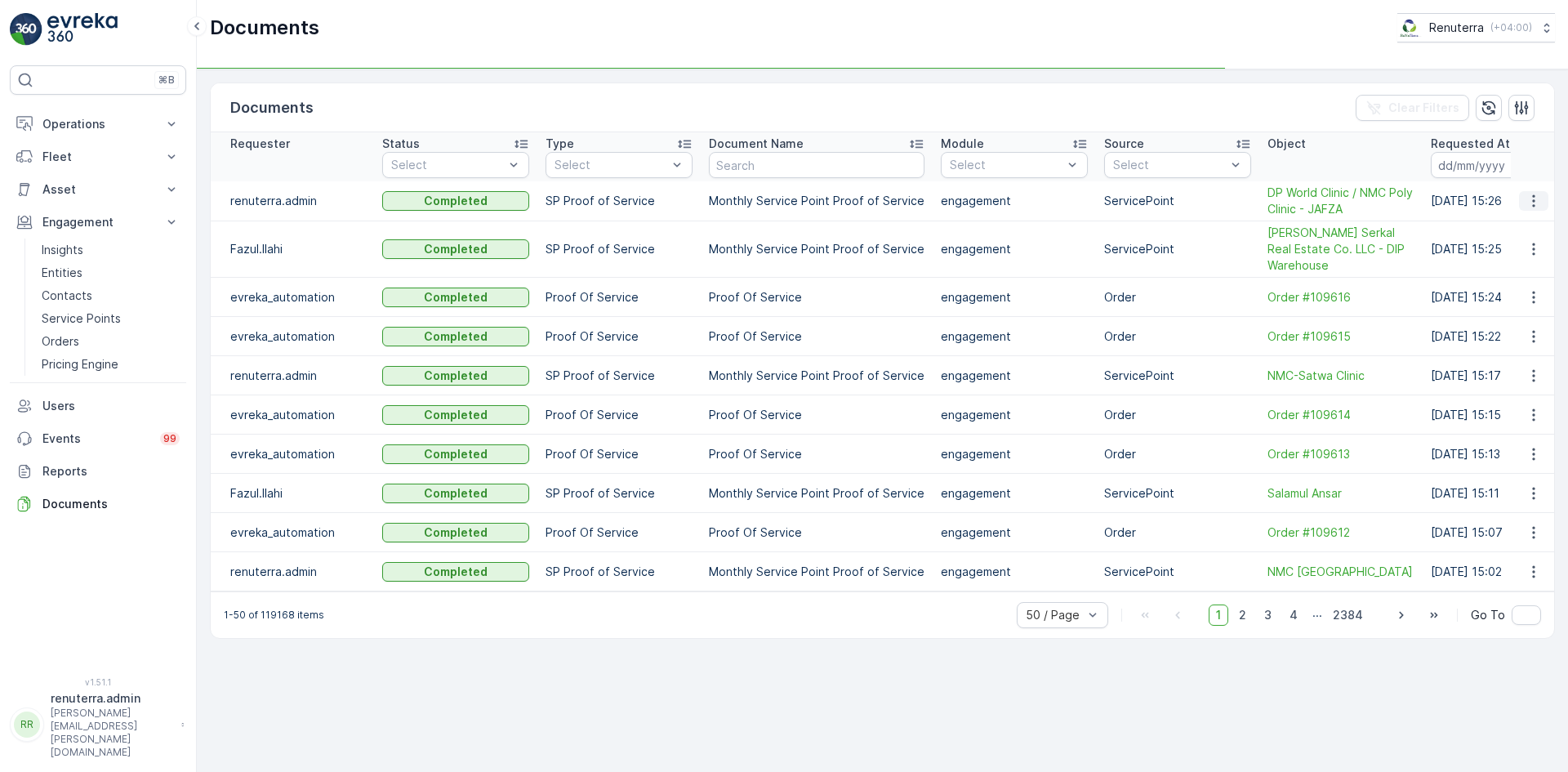
click at [1538, 205] on button "button" at bounding box center [1533, 200] width 29 height 19
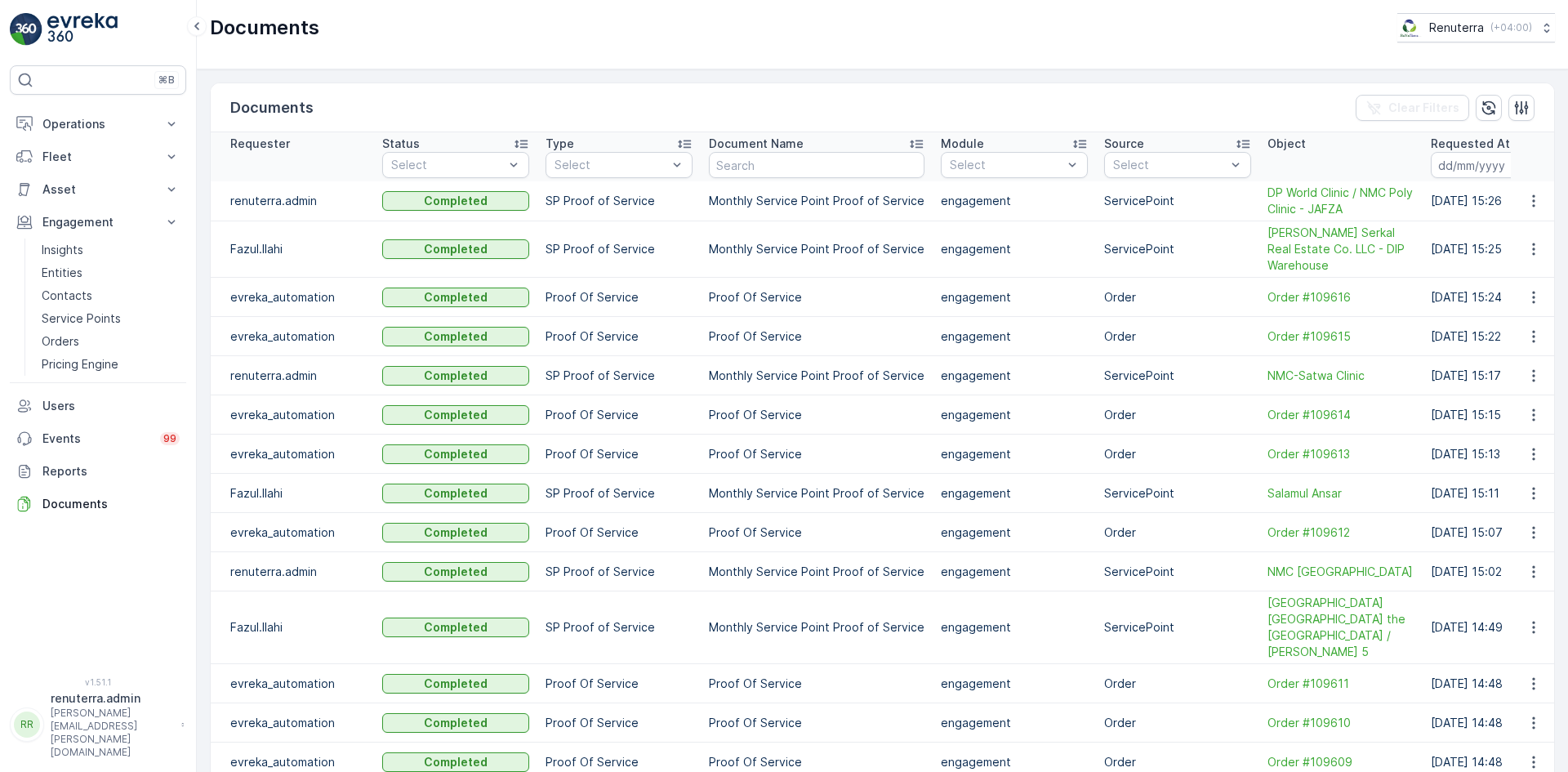
click at [1526, 234] on td at bounding box center [1532, 249] width 44 height 57
click at [1525, 203] on icon "button" at bounding box center [1533, 201] width 16 height 16
click at [1526, 219] on div "See Details" at bounding box center [1529, 224] width 76 height 23
click at [90, 318] on p "Service Points" at bounding box center [81, 318] width 79 height 16
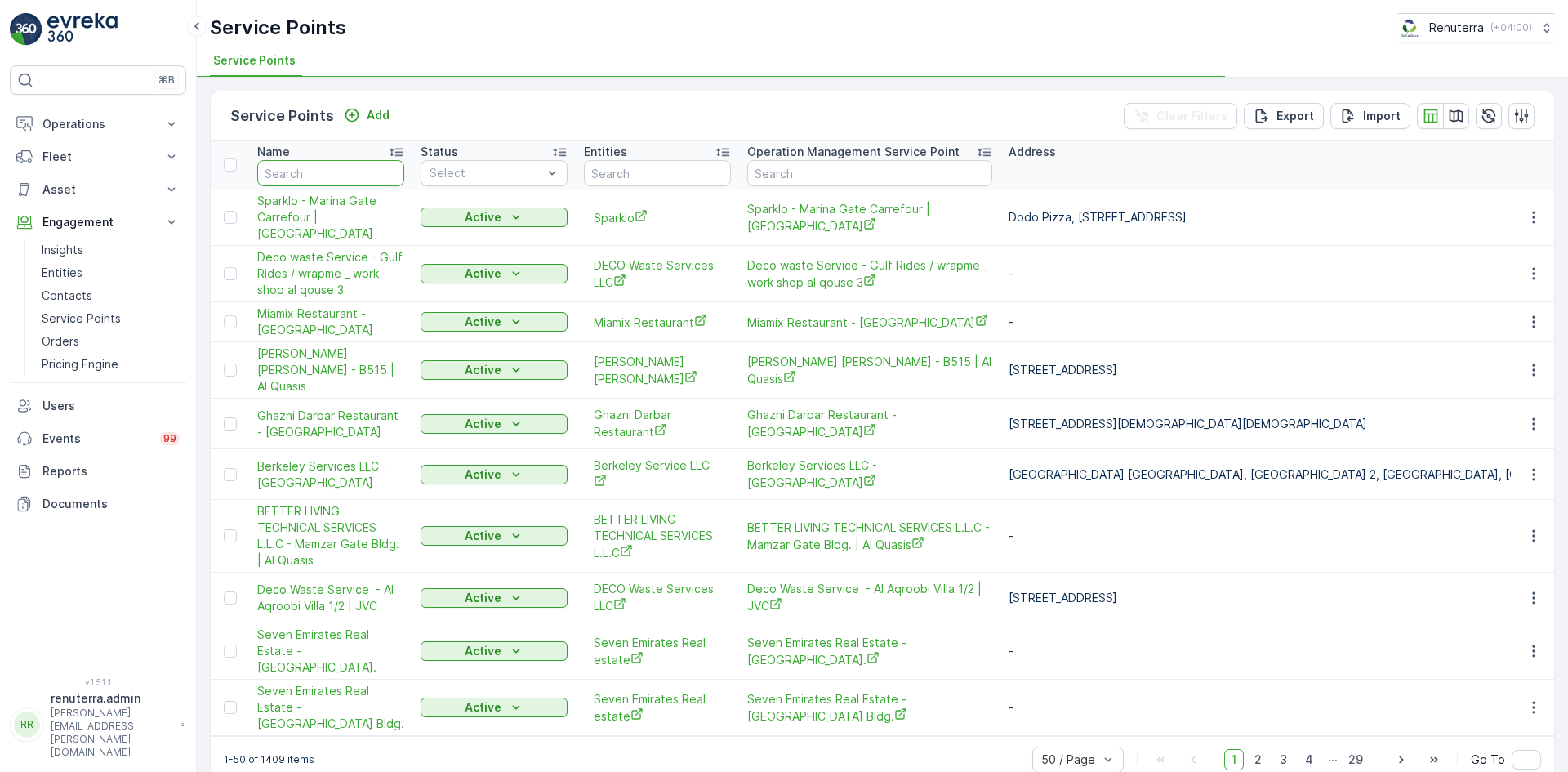
click at [310, 164] on input "text" at bounding box center [330, 172] width 147 height 26
type input "Nmc"
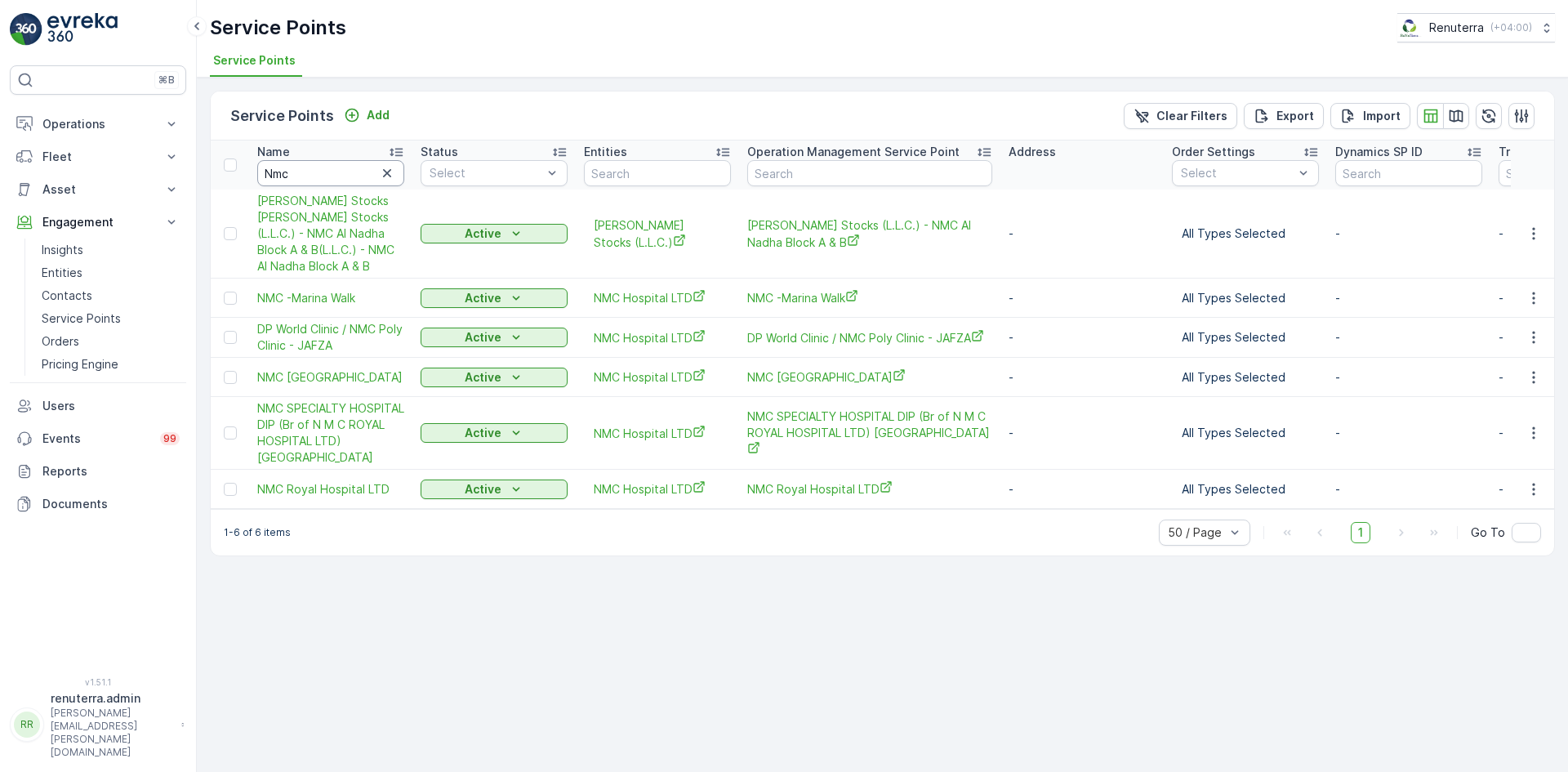
click at [321, 175] on input "Nmc" at bounding box center [330, 172] width 147 height 26
type input "Nmc na"
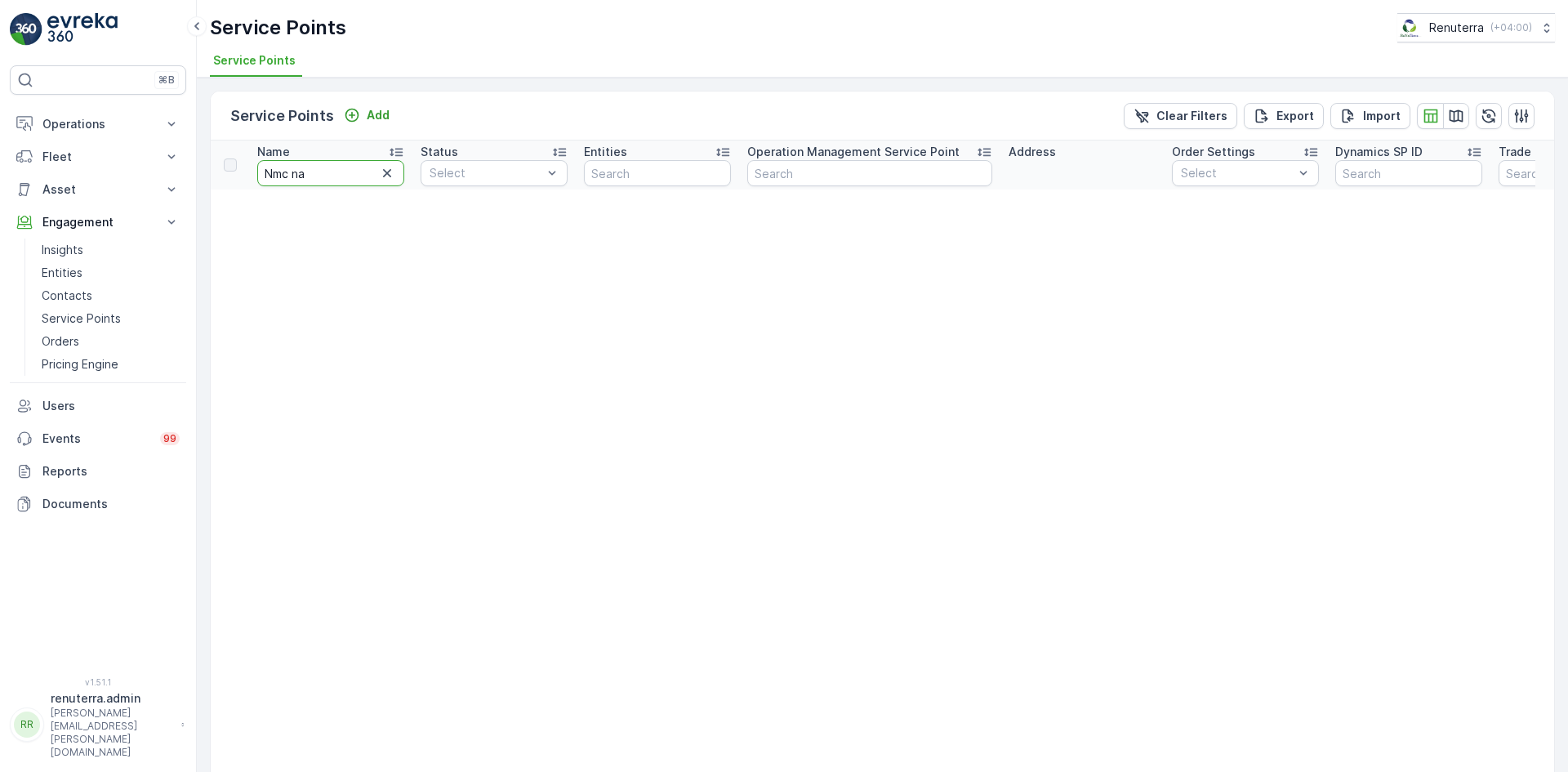
click at [326, 173] on input "Nmc na" at bounding box center [330, 172] width 147 height 26
type input "Nmc nakheel"
drag, startPoint x: 350, startPoint y: 172, endPoint x: 219, endPoint y: 171, distance: 131.0
click at [220, 171] on tr "Name Nmc nakheel Status Select Entities Operation Management Service Point Addr…" at bounding box center [1275, 165] width 2129 height 49
paste input "MC-Nakheel Mall"
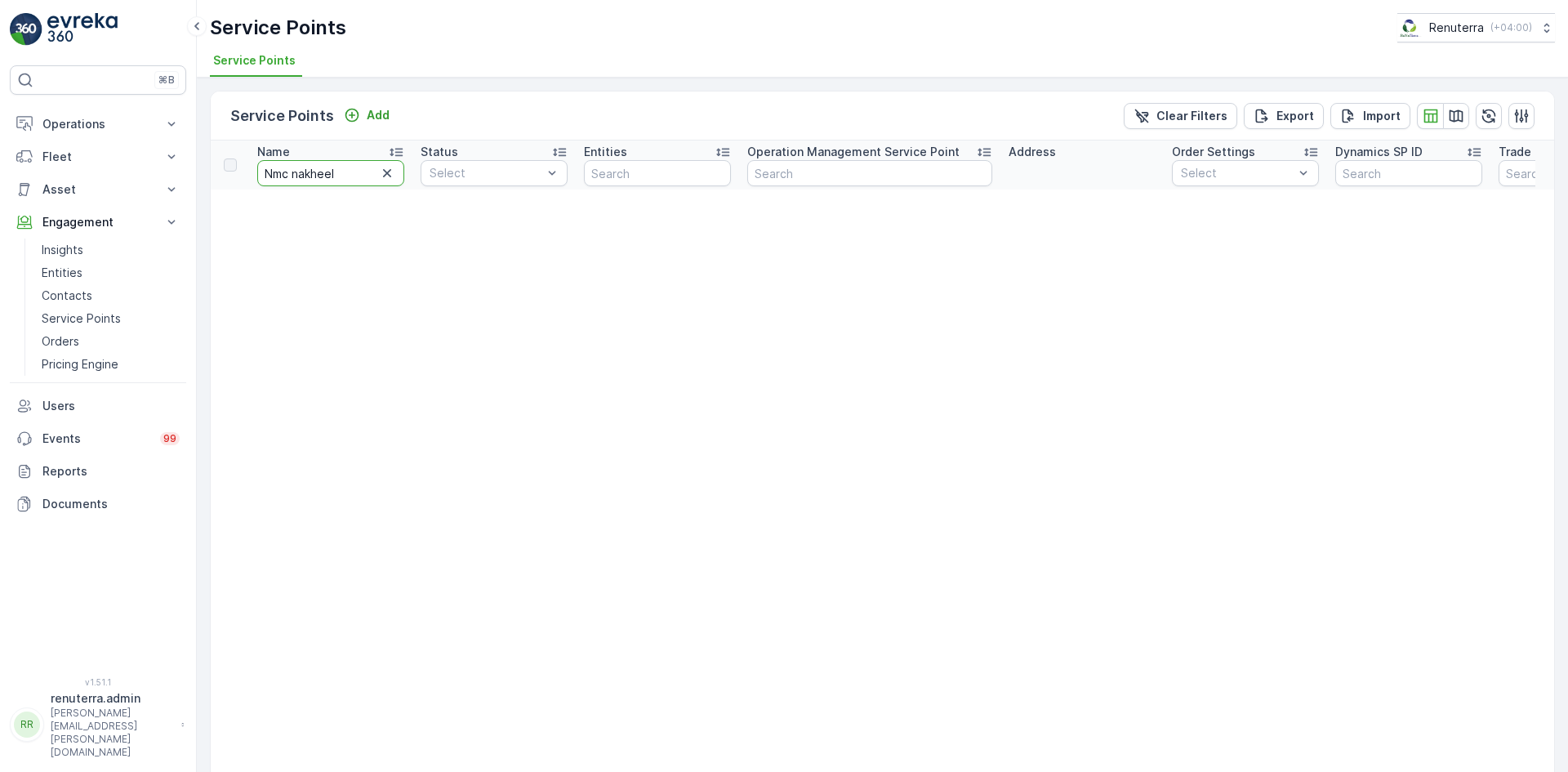
type input "NMC-[GEOGRAPHIC_DATA]"
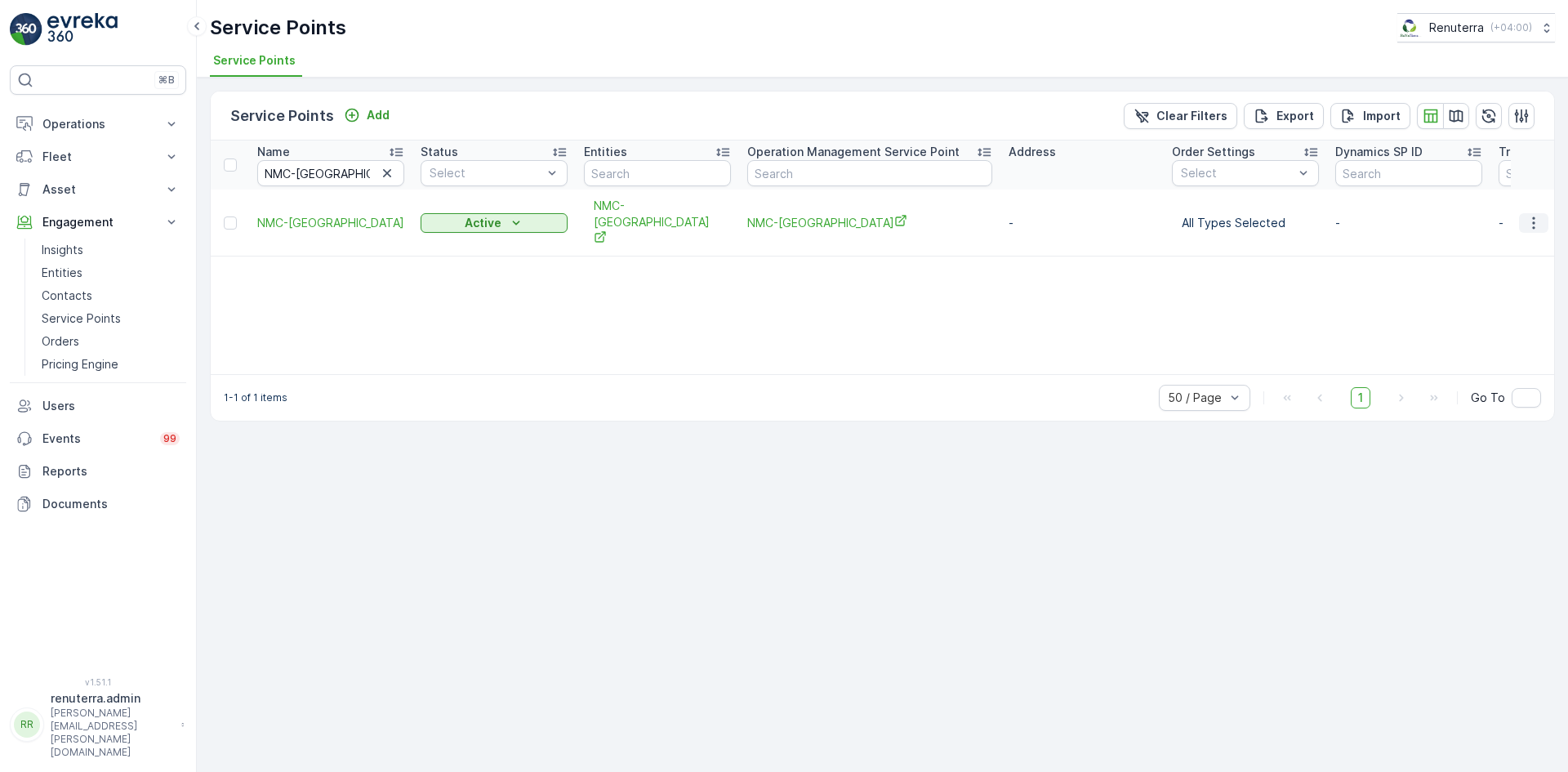
click at [1539, 216] on icon "button" at bounding box center [1533, 223] width 16 height 16
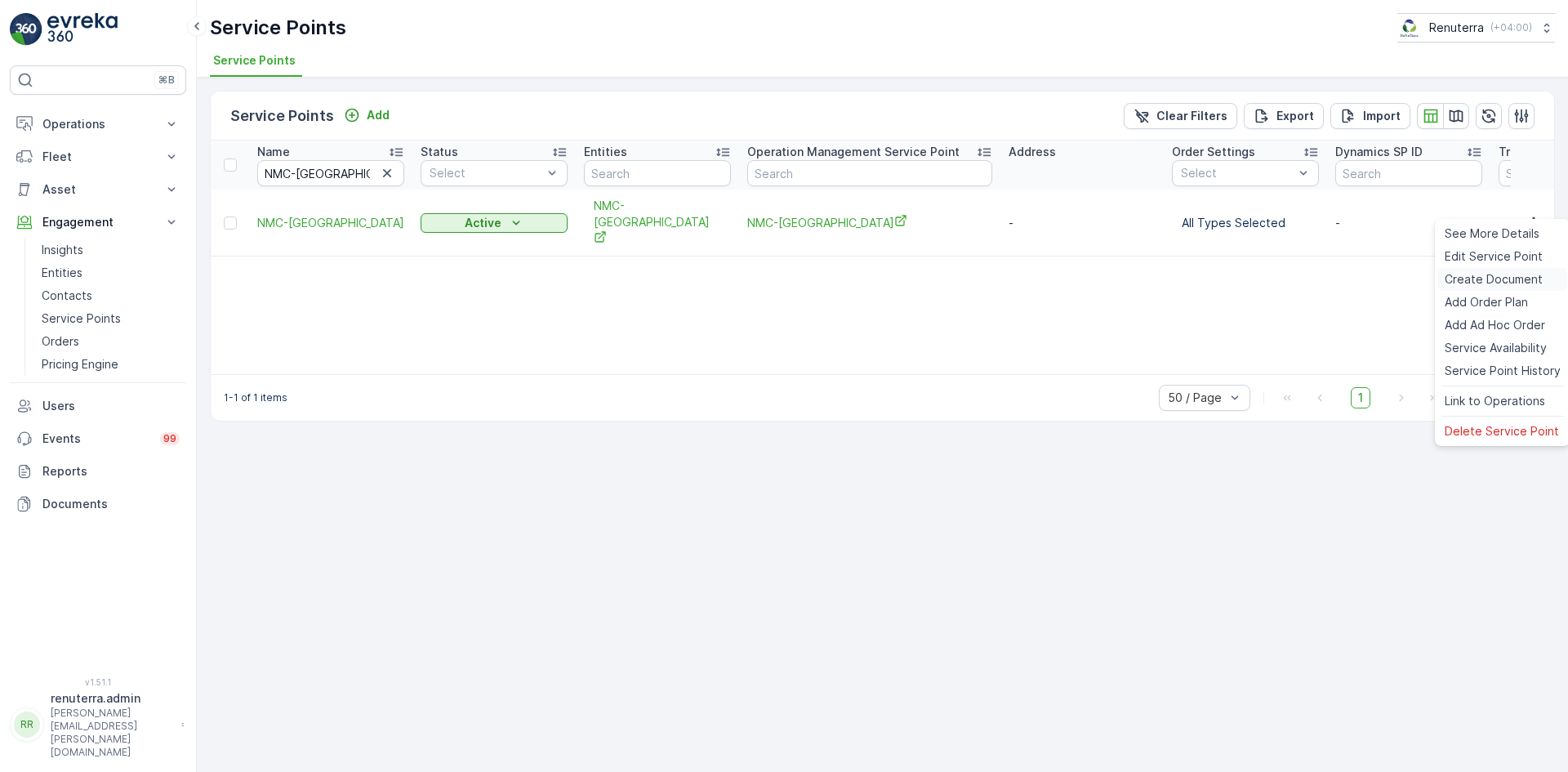
click at [1507, 283] on span "Create Document" at bounding box center [1493, 279] width 98 height 16
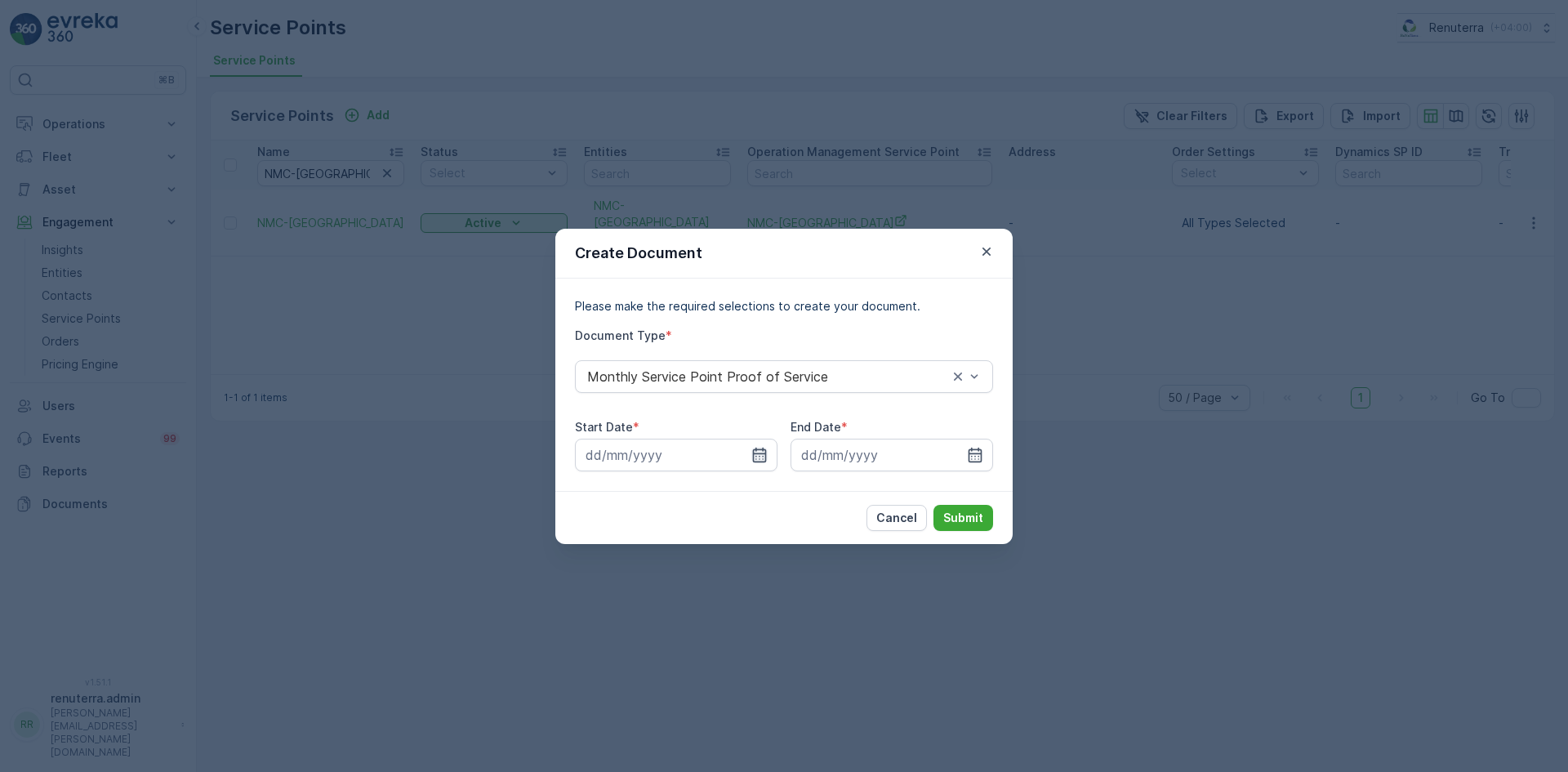
click at [759, 454] on icon "button" at bounding box center [759, 454] width 16 height 16
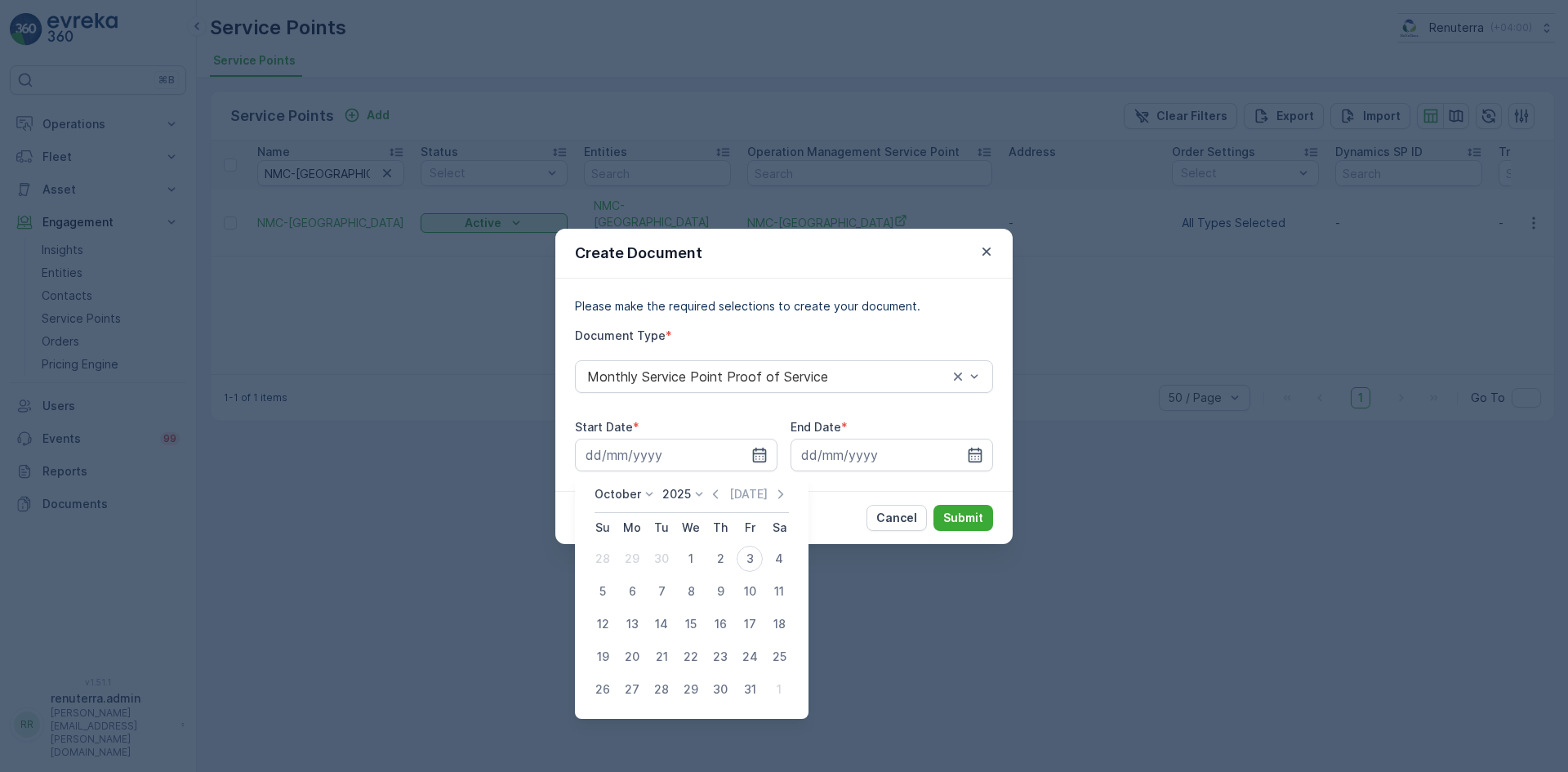
drag, startPoint x: 718, startPoint y: 501, endPoint x: 716, endPoint y: 515, distance: 14.1
click at [717, 501] on icon "button" at bounding box center [716, 494] width 16 height 16
click at [625, 563] on div "1" at bounding box center [632, 558] width 26 height 26
type input "[DATE]"
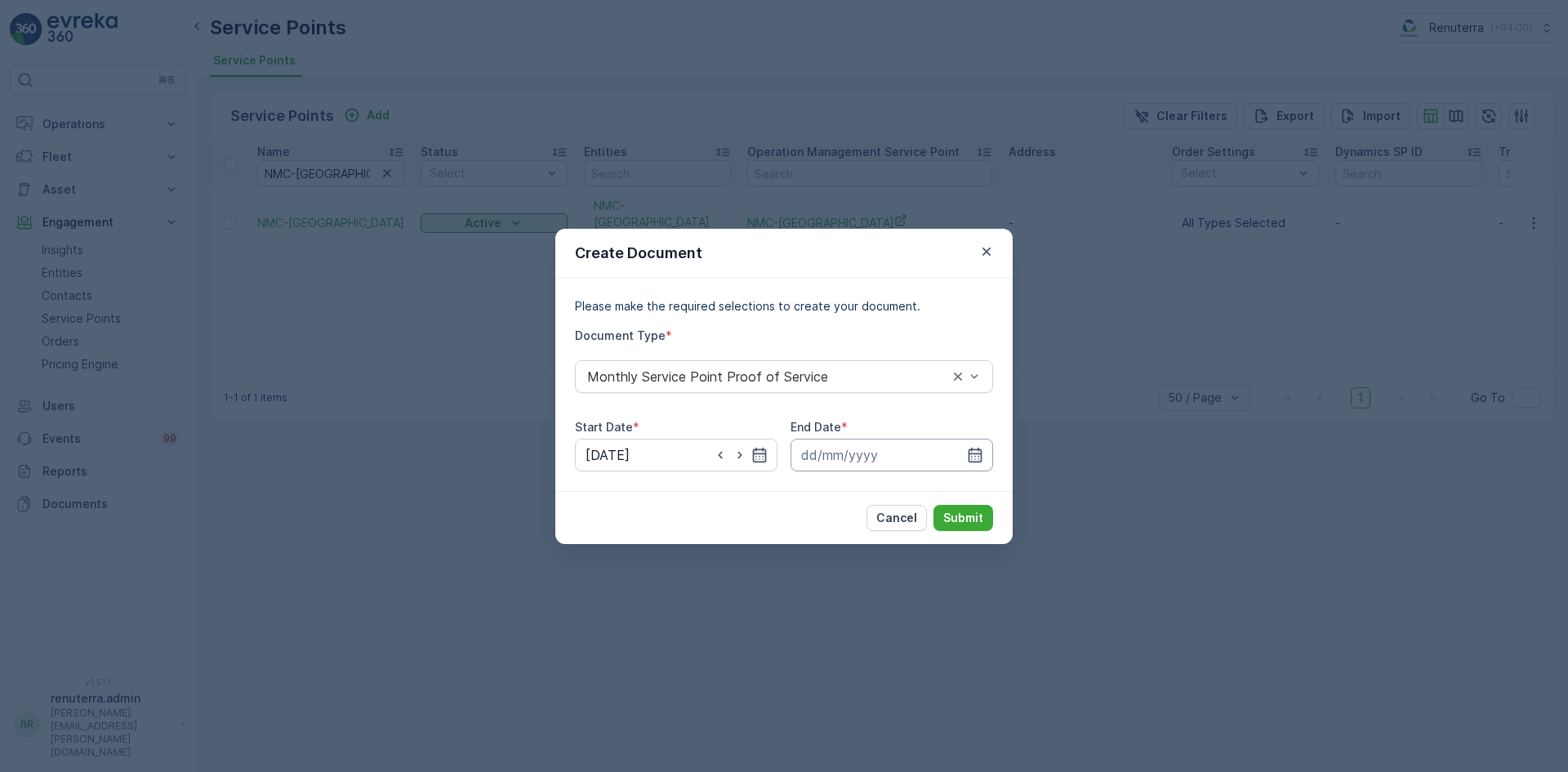
click at [974, 463] on input at bounding box center [892, 455] width 203 height 33
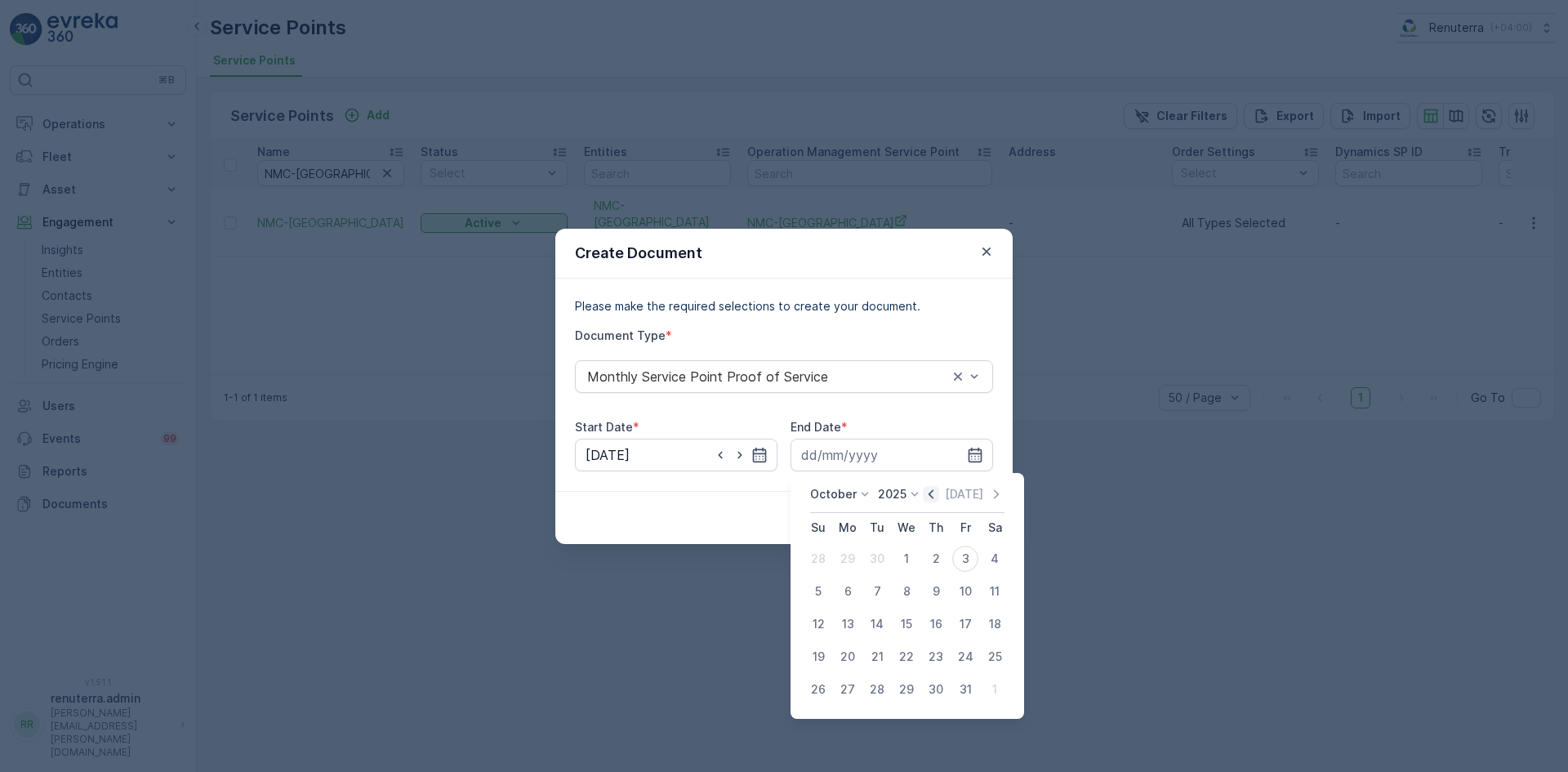
click at [932, 501] on icon "button" at bounding box center [931, 494] width 16 height 16
drag, startPoint x: 873, startPoint y: 690, endPoint x: 881, endPoint y: 679, distance: 13.6
click at [873, 690] on div "30" at bounding box center [877, 689] width 26 height 26
type input "[DATE]"
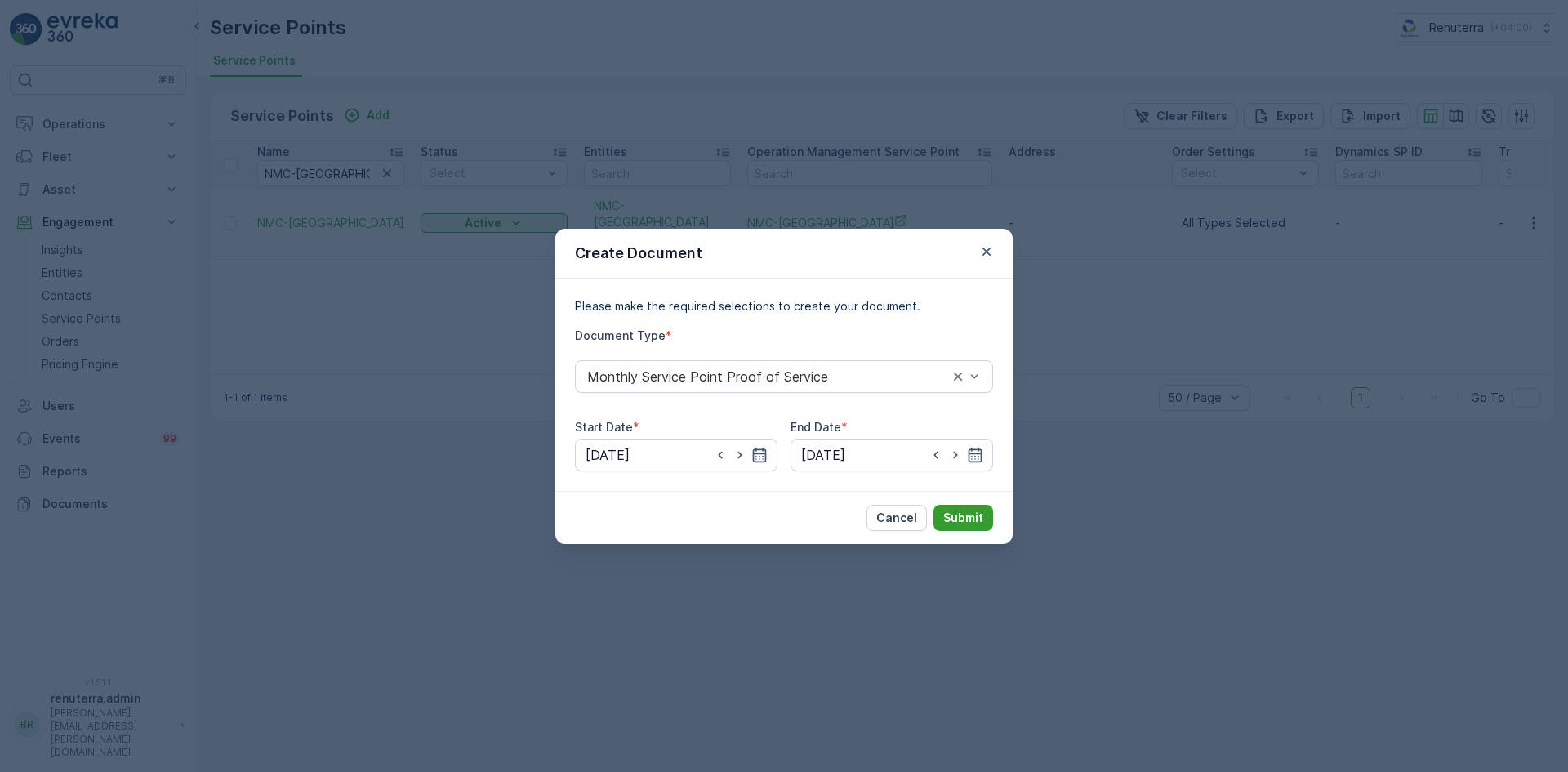
click at [966, 510] on p "Submit" at bounding box center [963, 517] width 40 height 16
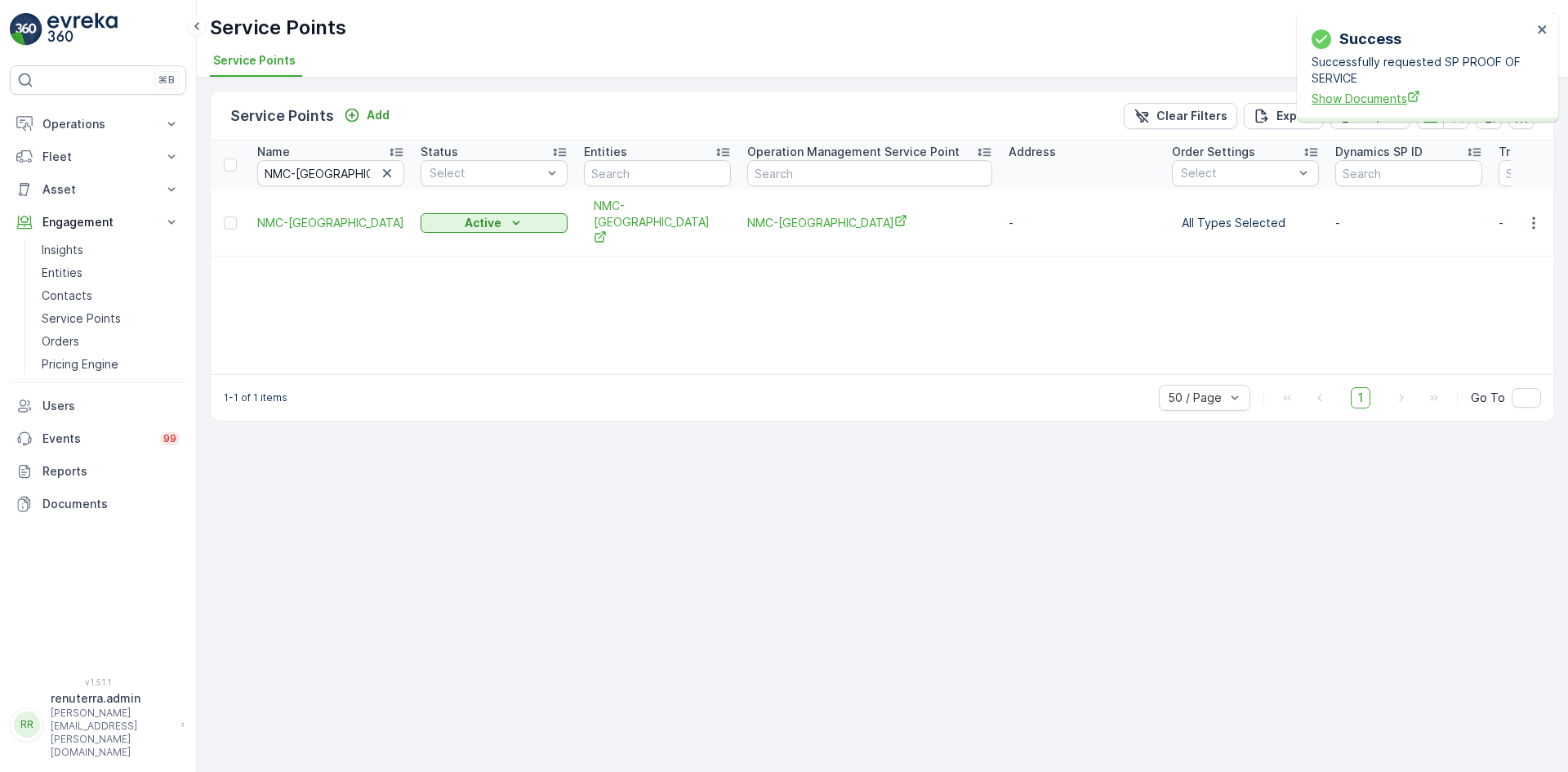
click at [1333, 100] on span "Show Documents" at bounding box center [1422, 98] width 221 height 17
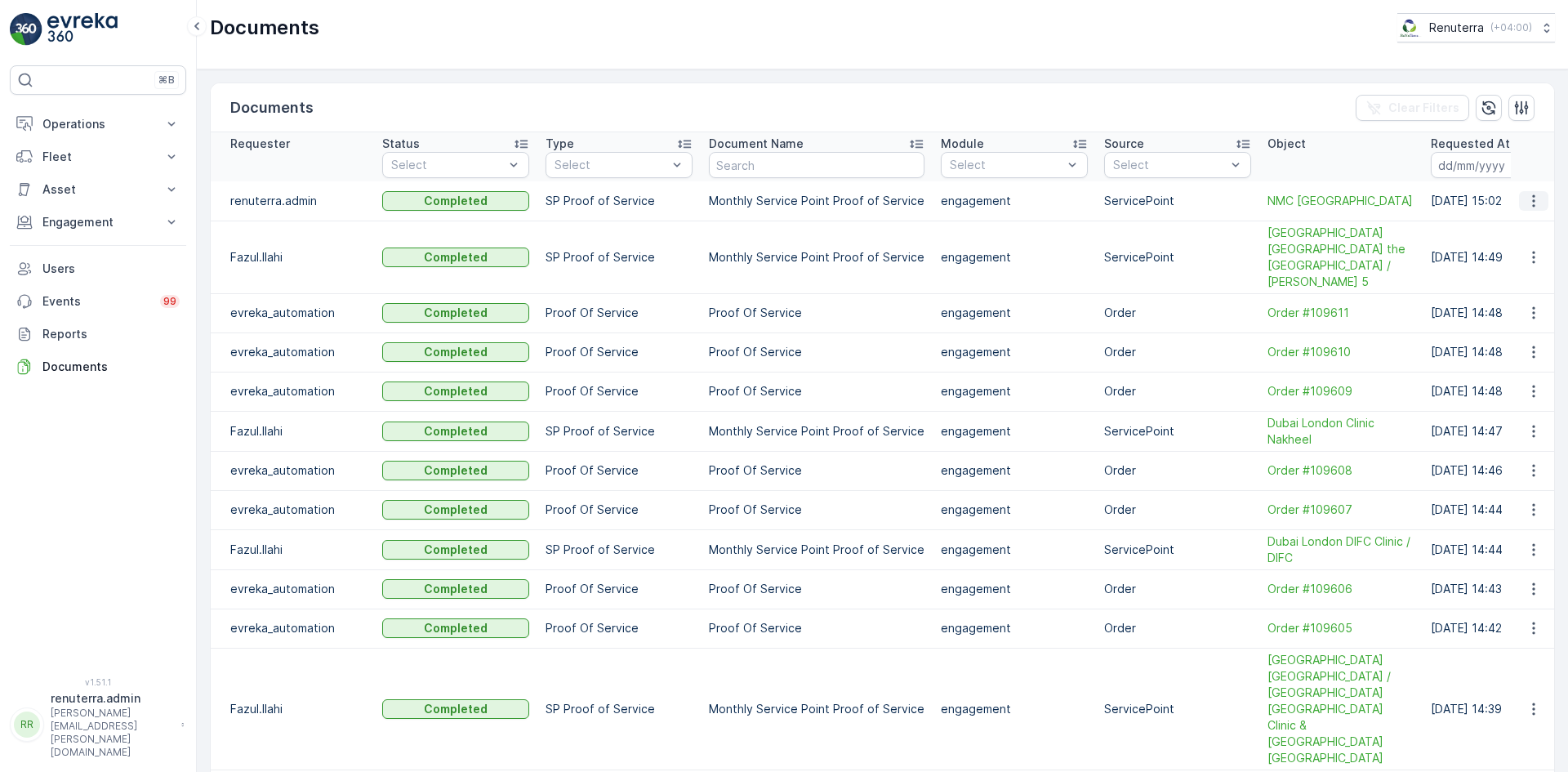
click at [1526, 205] on icon "button" at bounding box center [1533, 201] width 16 height 16
click at [1510, 228] on span "See Details" at bounding box center [1529, 225] width 63 height 16
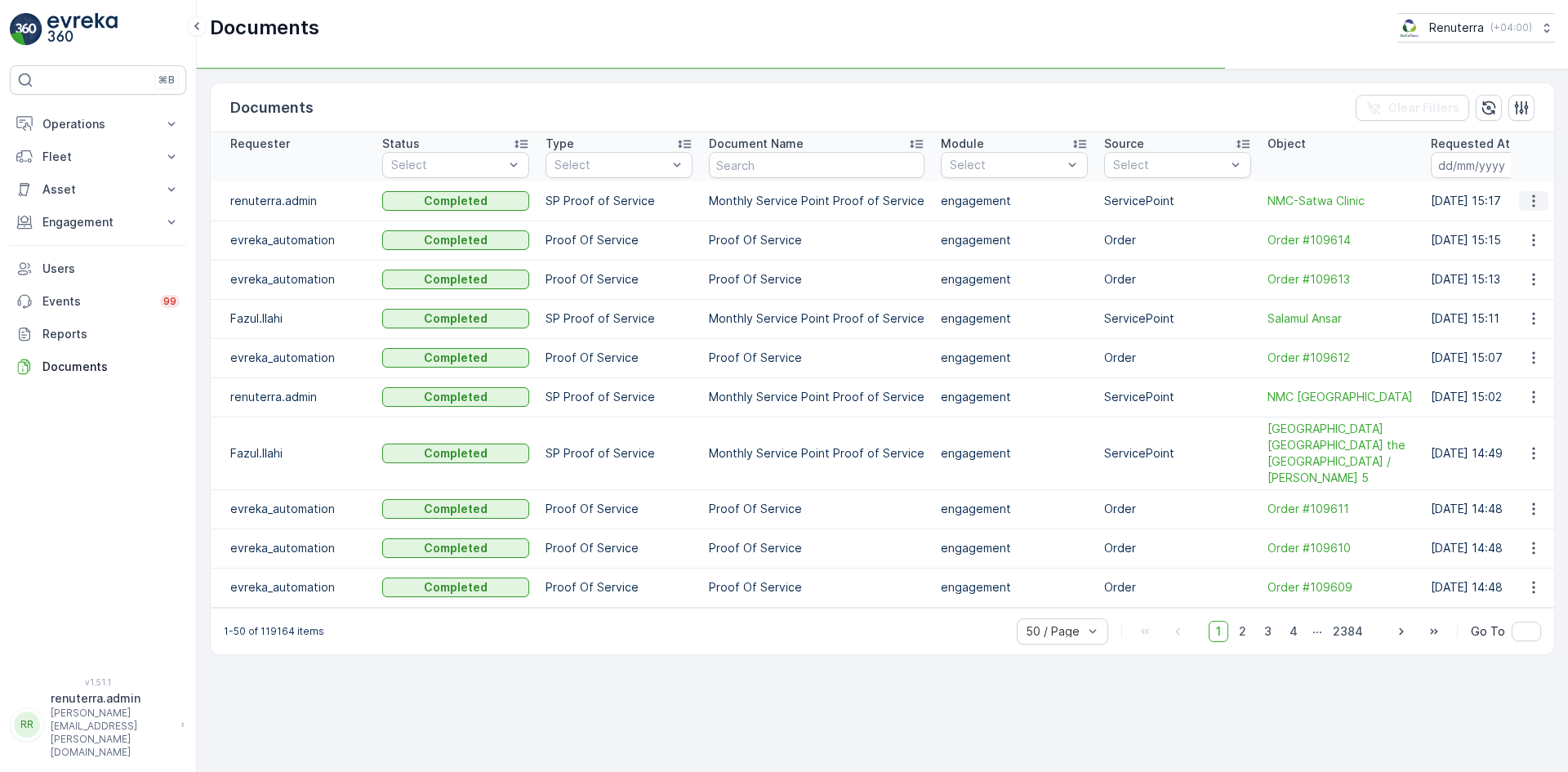
drag, startPoint x: 1531, startPoint y: 201, endPoint x: 1533, endPoint y: 209, distance: 8.2
click at [1533, 203] on icon "button" at bounding box center [1533, 201] width 16 height 16
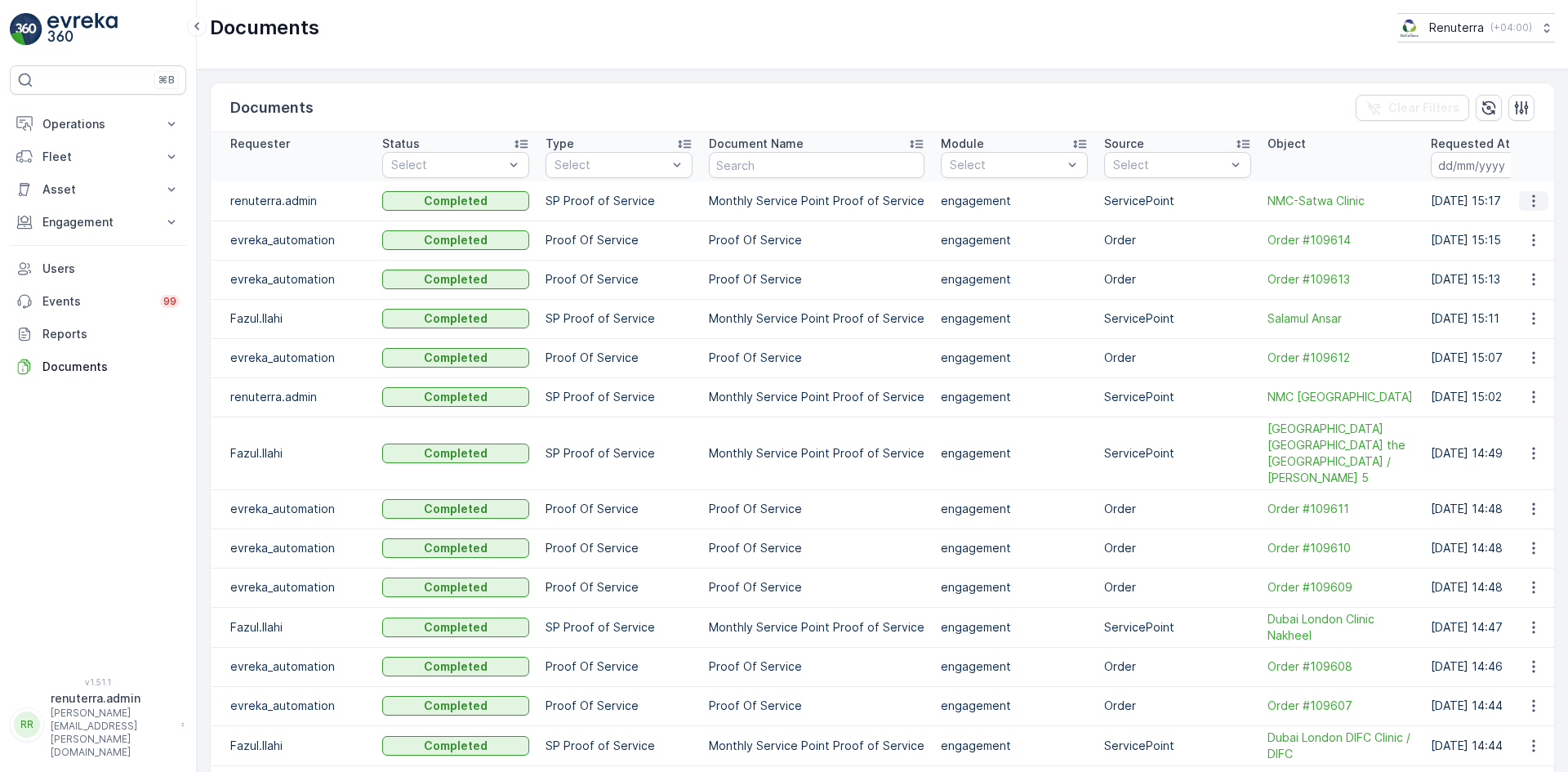
drag, startPoint x: 1528, startPoint y: 197, endPoint x: 1528, endPoint y: 208, distance: 11.0
click at [1528, 199] on icon "button" at bounding box center [1533, 201] width 16 height 16
click at [1528, 226] on span "See Details" at bounding box center [1529, 225] width 63 height 16
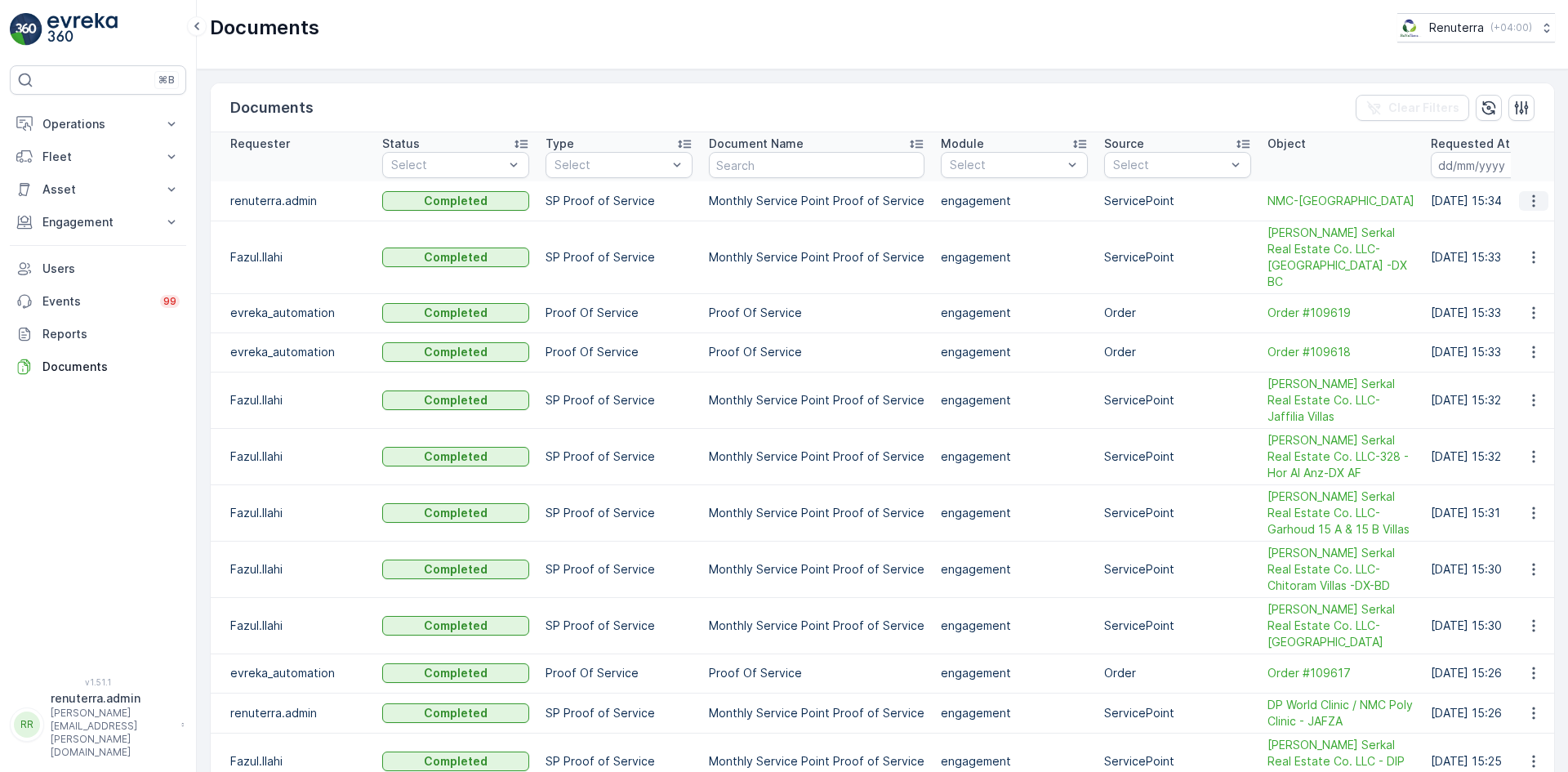
click at [1525, 198] on icon "button" at bounding box center [1533, 201] width 16 height 16
click at [1531, 226] on span "See Details" at bounding box center [1529, 225] width 63 height 16
